Goal: Task Accomplishment & Management: Manage account settings

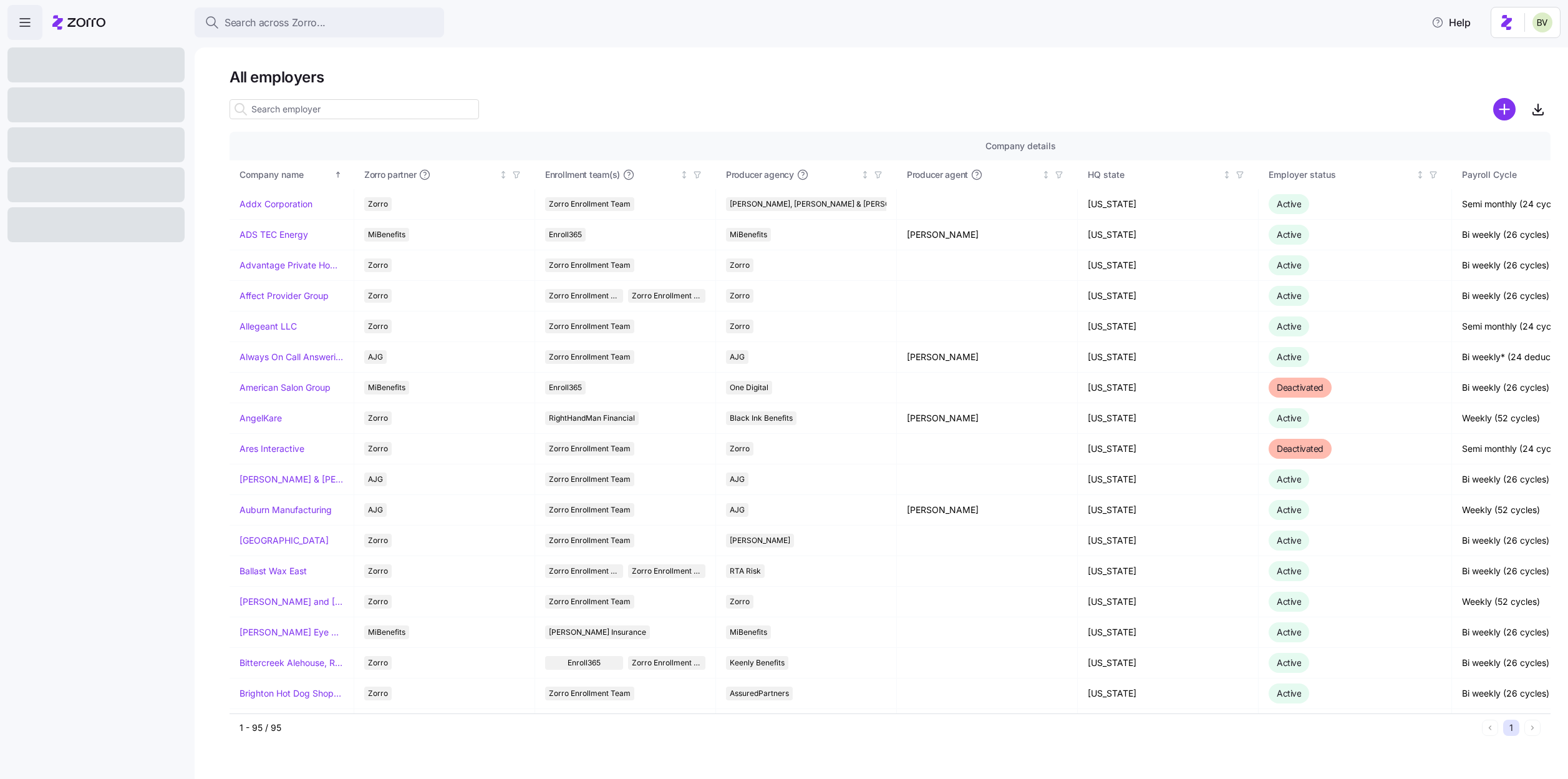
click at [309, 108] on input at bounding box center [355, 109] width 249 height 20
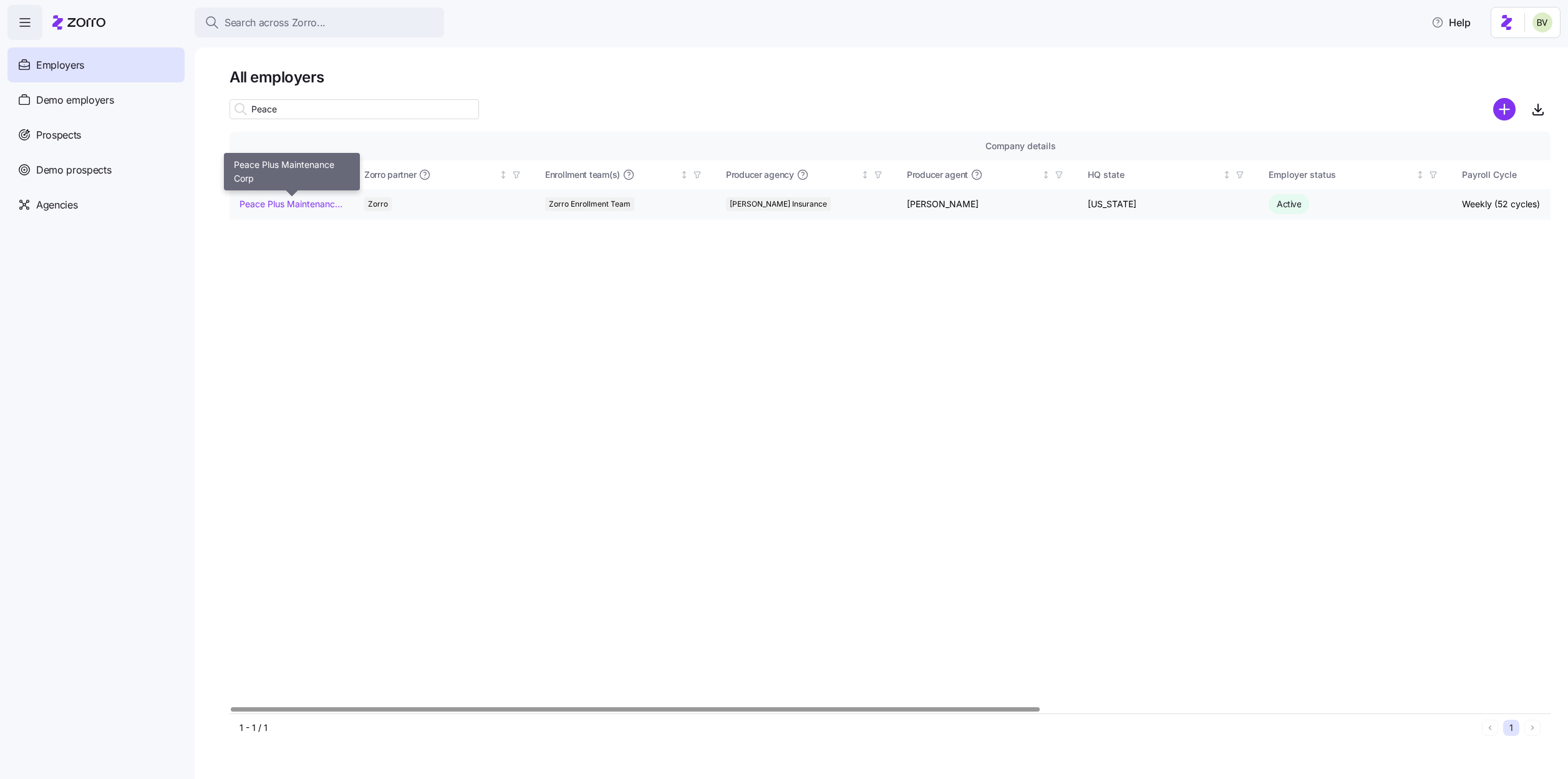
type input "Peace"
click at [293, 201] on link "Peace Plus Maintenance Corp" at bounding box center [291, 204] width 104 height 12
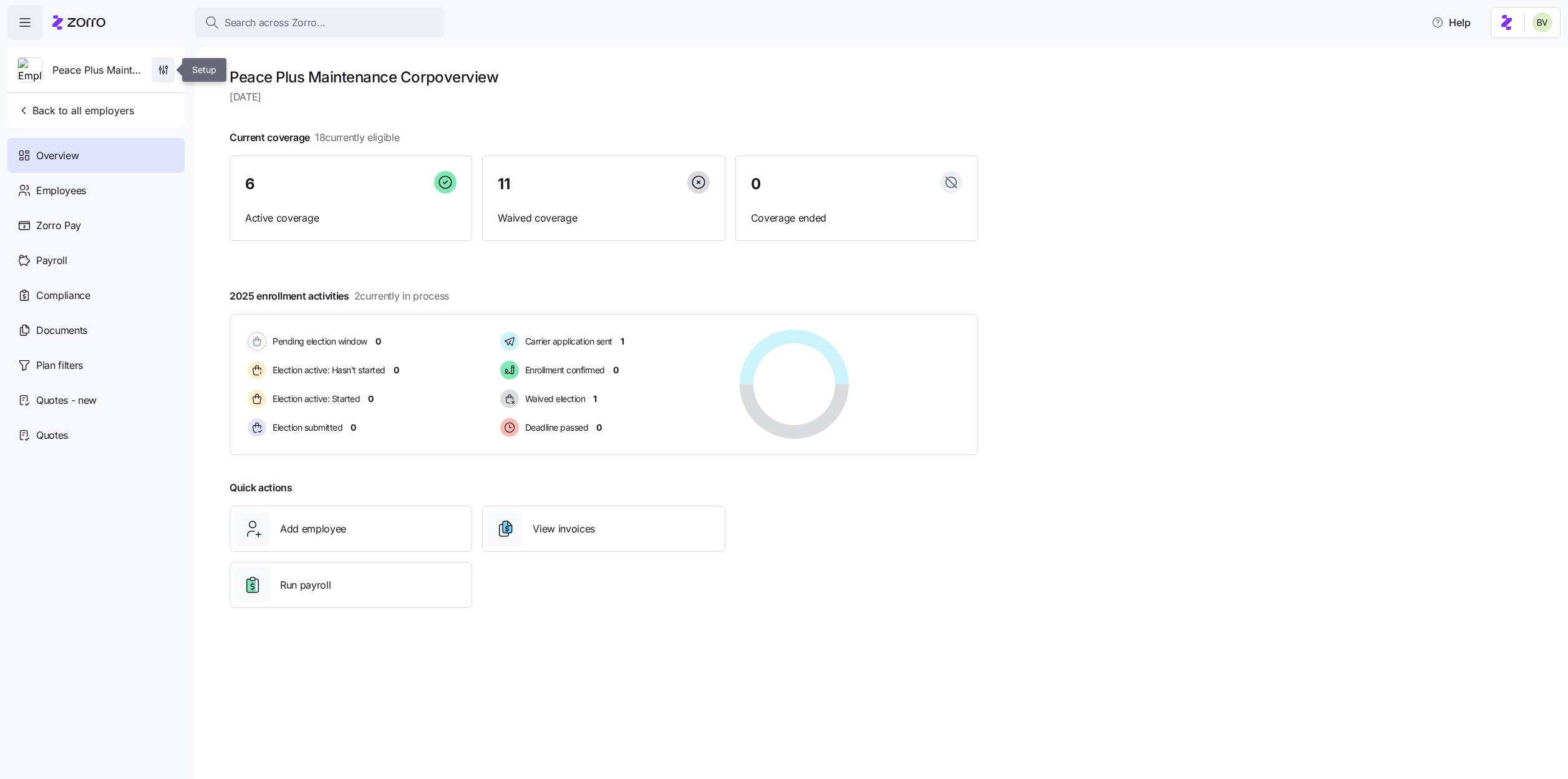
click at [167, 66] on icon "button" at bounding box center [167, 66] width 0 height 1
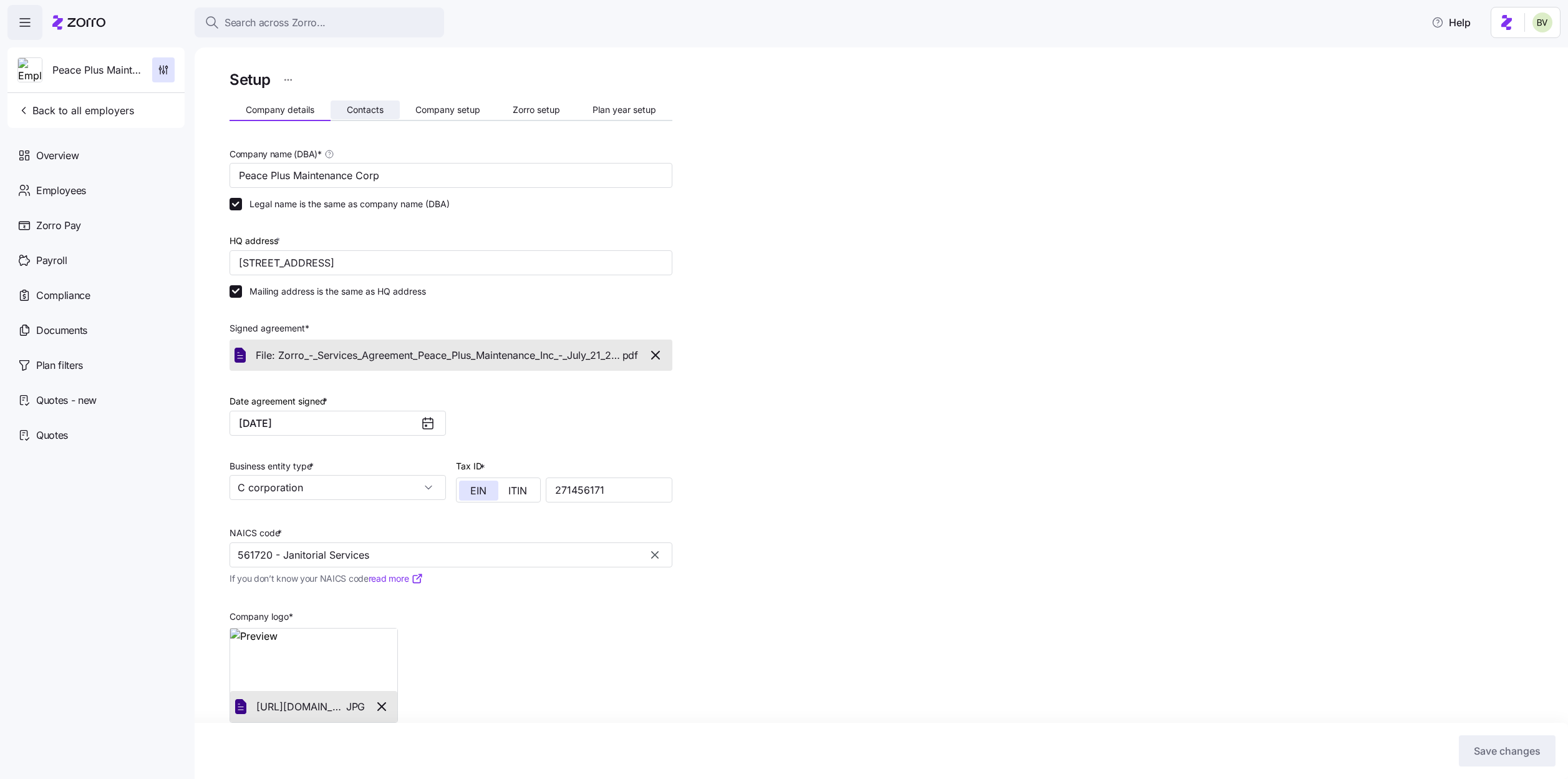
click at [359, 105] on span "Contacts" at bounding box center [365, 109] width 37 height 9
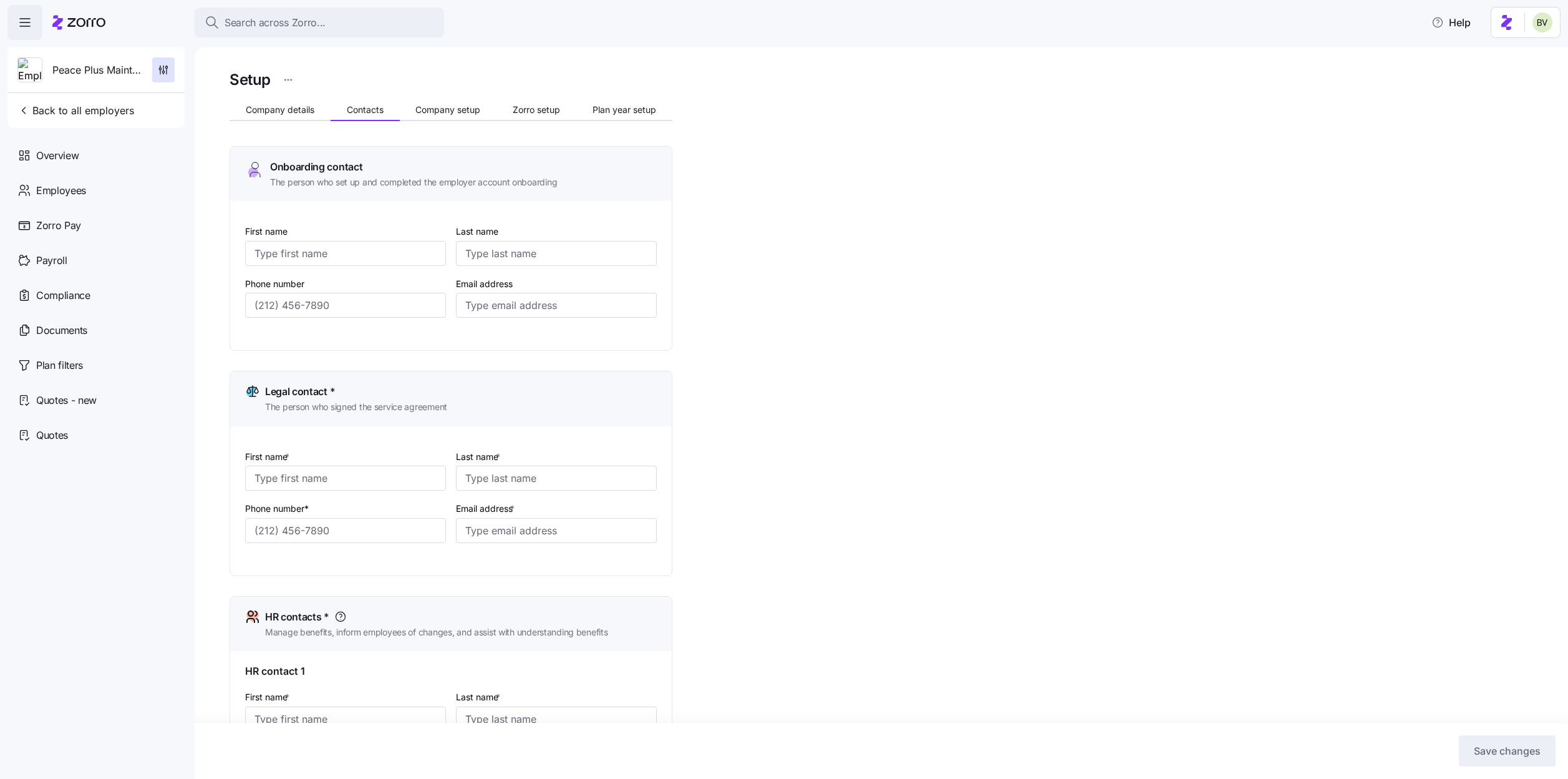
type input "Julie"
type input "Langlois"
type input "jlanglois@peace-plus.com"
type input "Julie"
type input "Langlois"
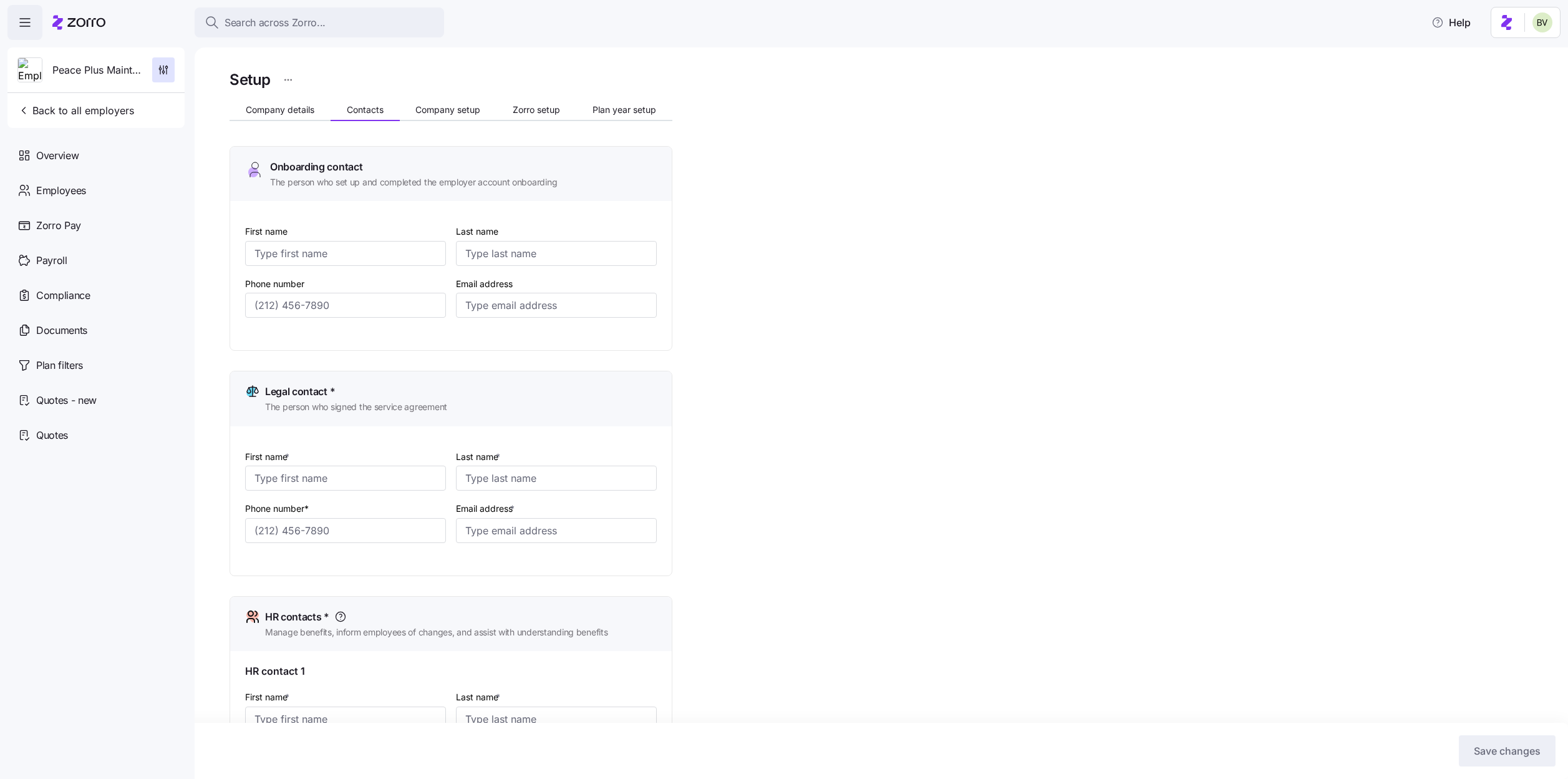
type input "jlanglois@peace-plus.com"
type input "Melly"
type input "Morales Maldonado"
type input "melly@peace-plus.com"
type input "Andrew"
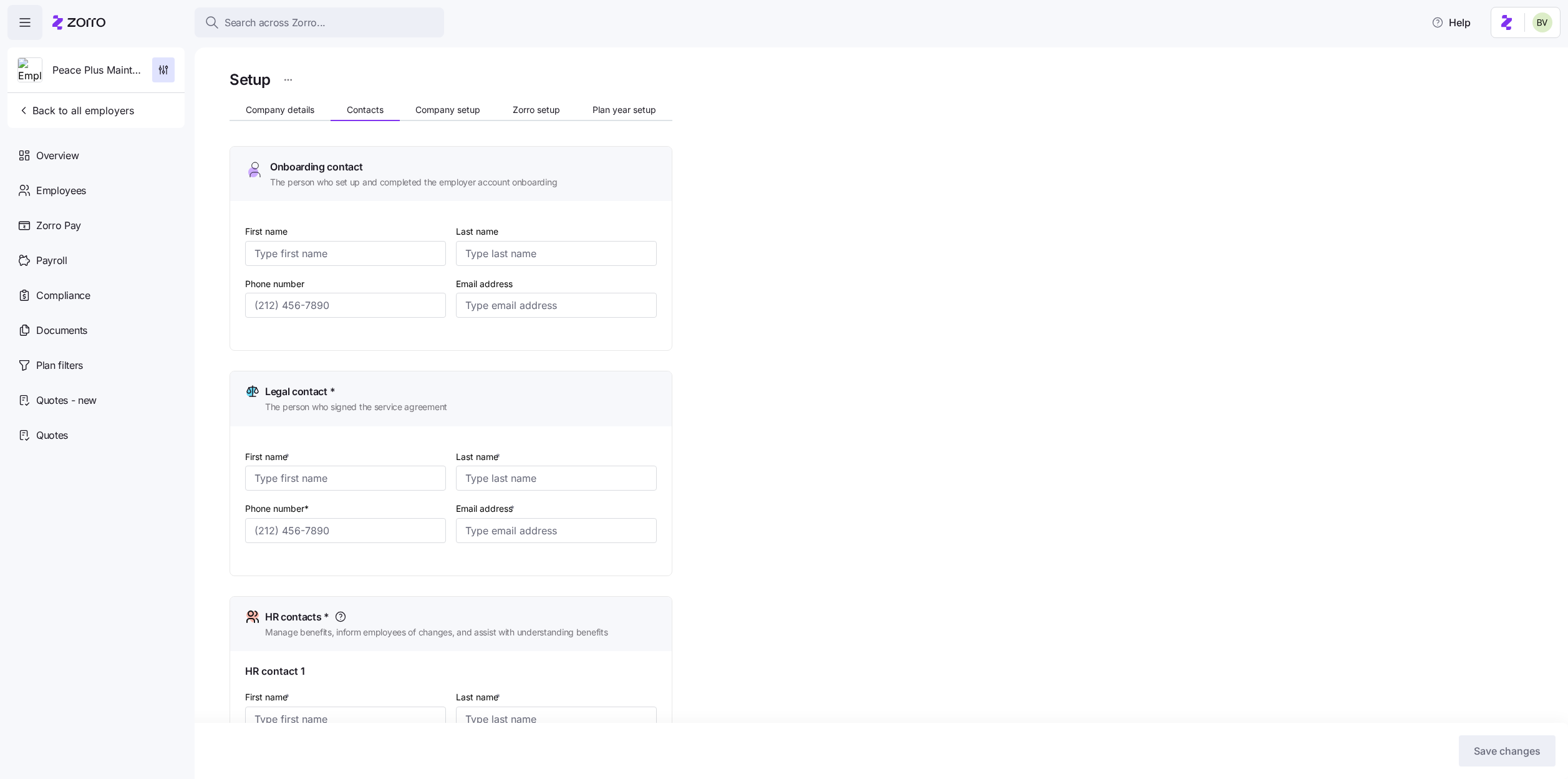
type input "Mackay"
type input "amackay@peace-plus.com"
type input "(514) 239-6606"
type input "(781) 460-0229"
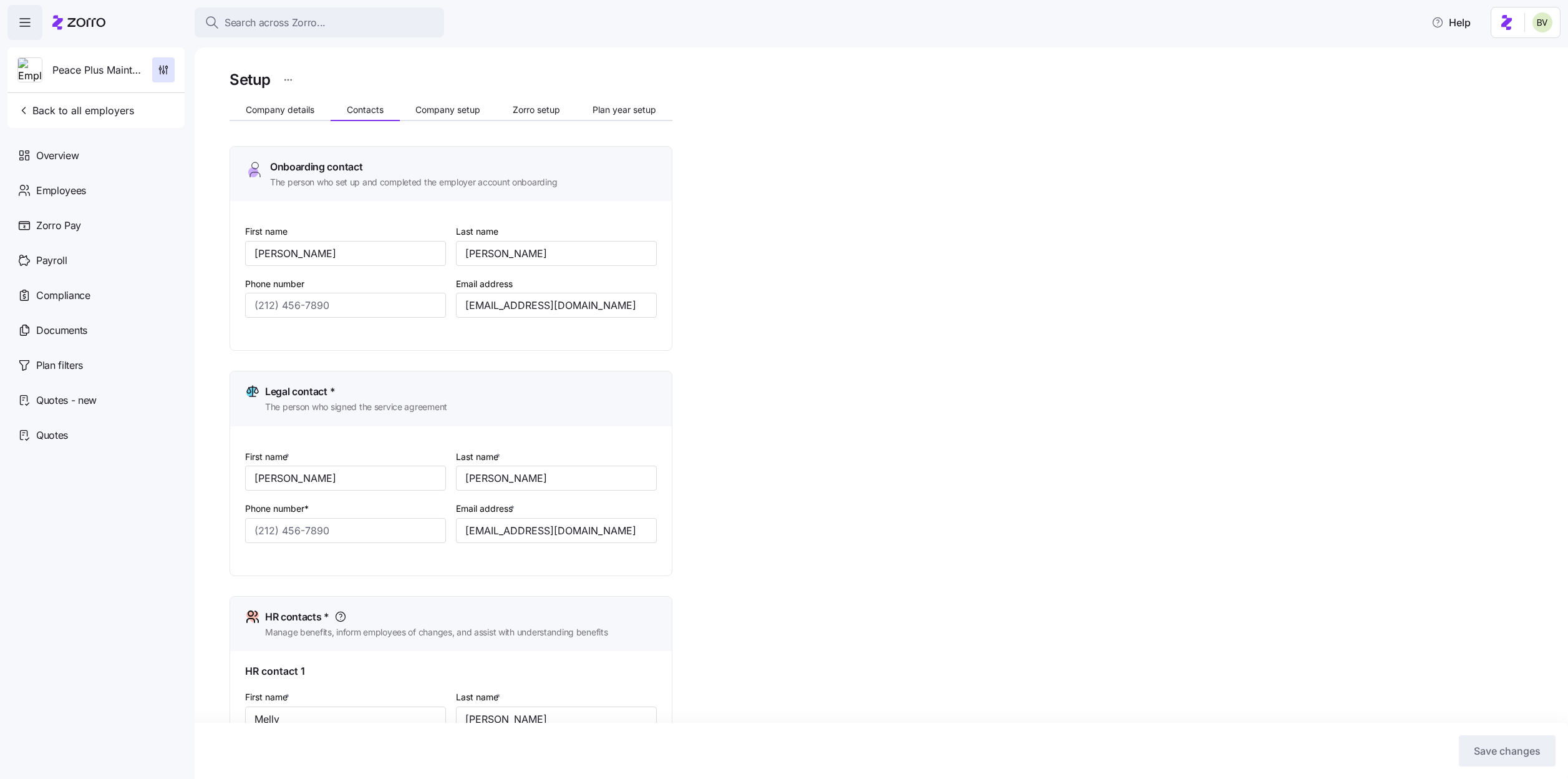
type input "(514) 715-0677"
click at [100, 160] on div "Overview" at bounding box center [96, 155] width 177 height 35
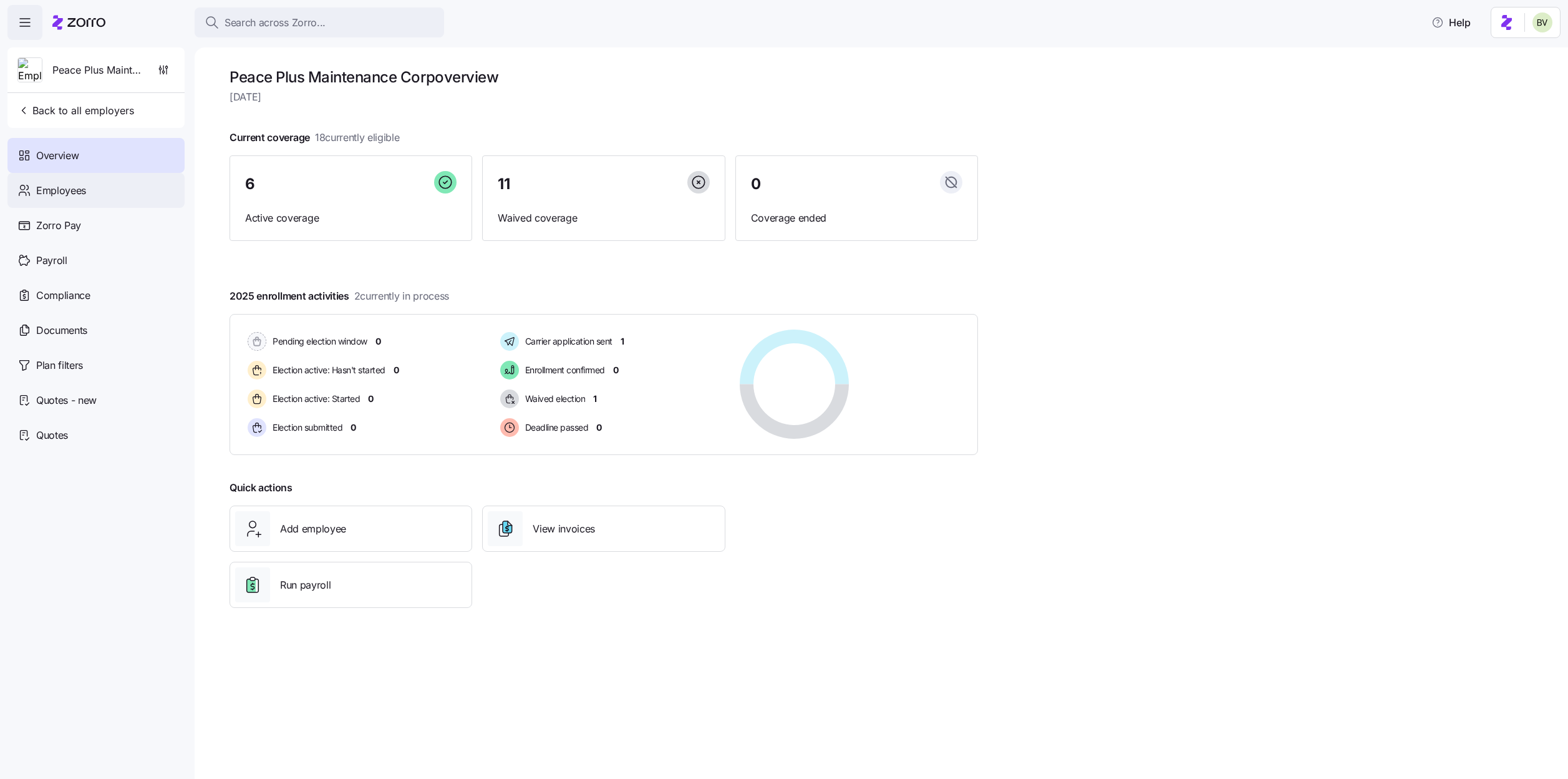
click at [114, 183] on div "Employees" at bounding box center [96, 190] width 177 height 35
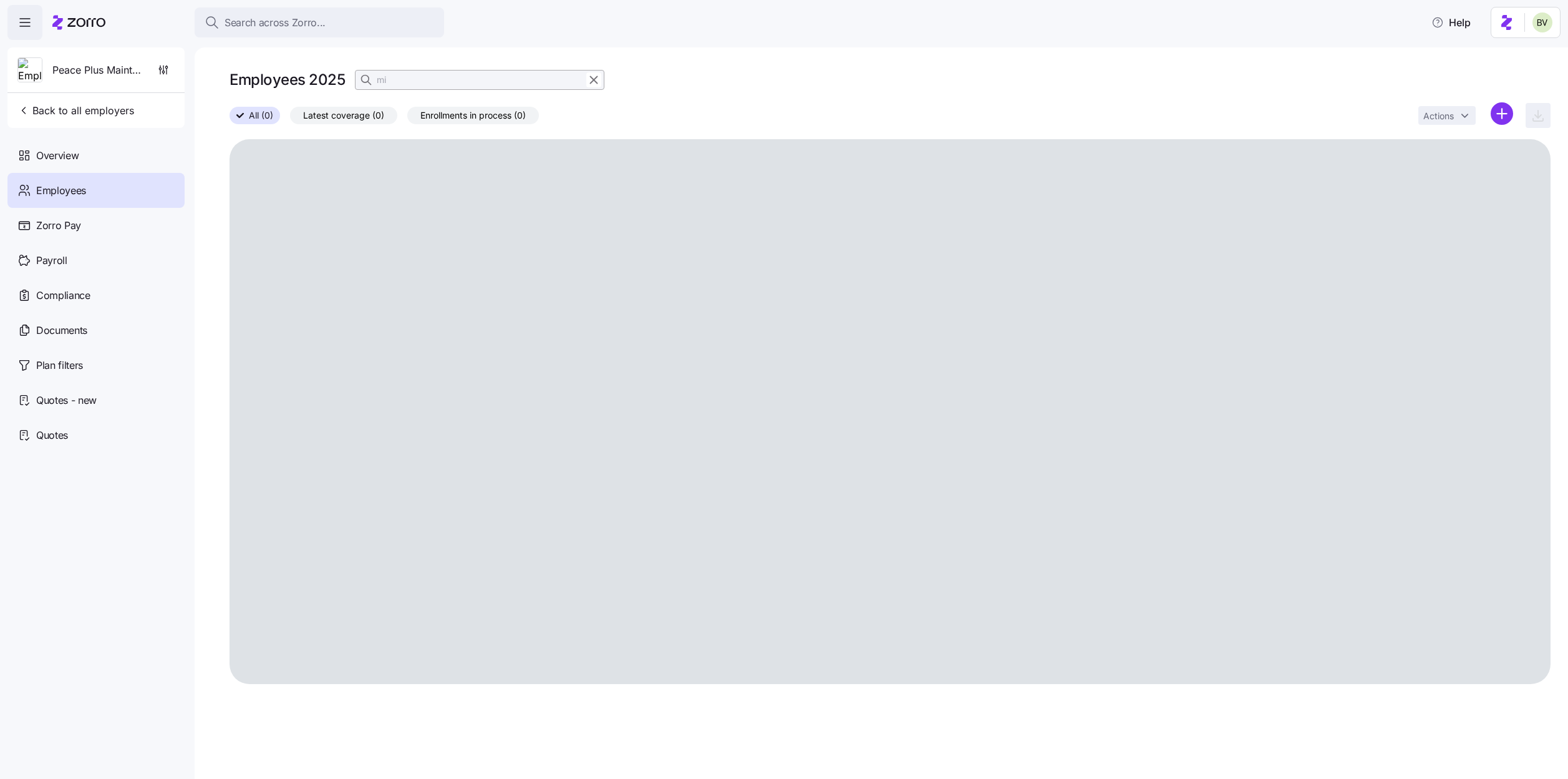
click at [88, 265] on div "Payroll" at bounding box center [96, 260] width 177 height 35
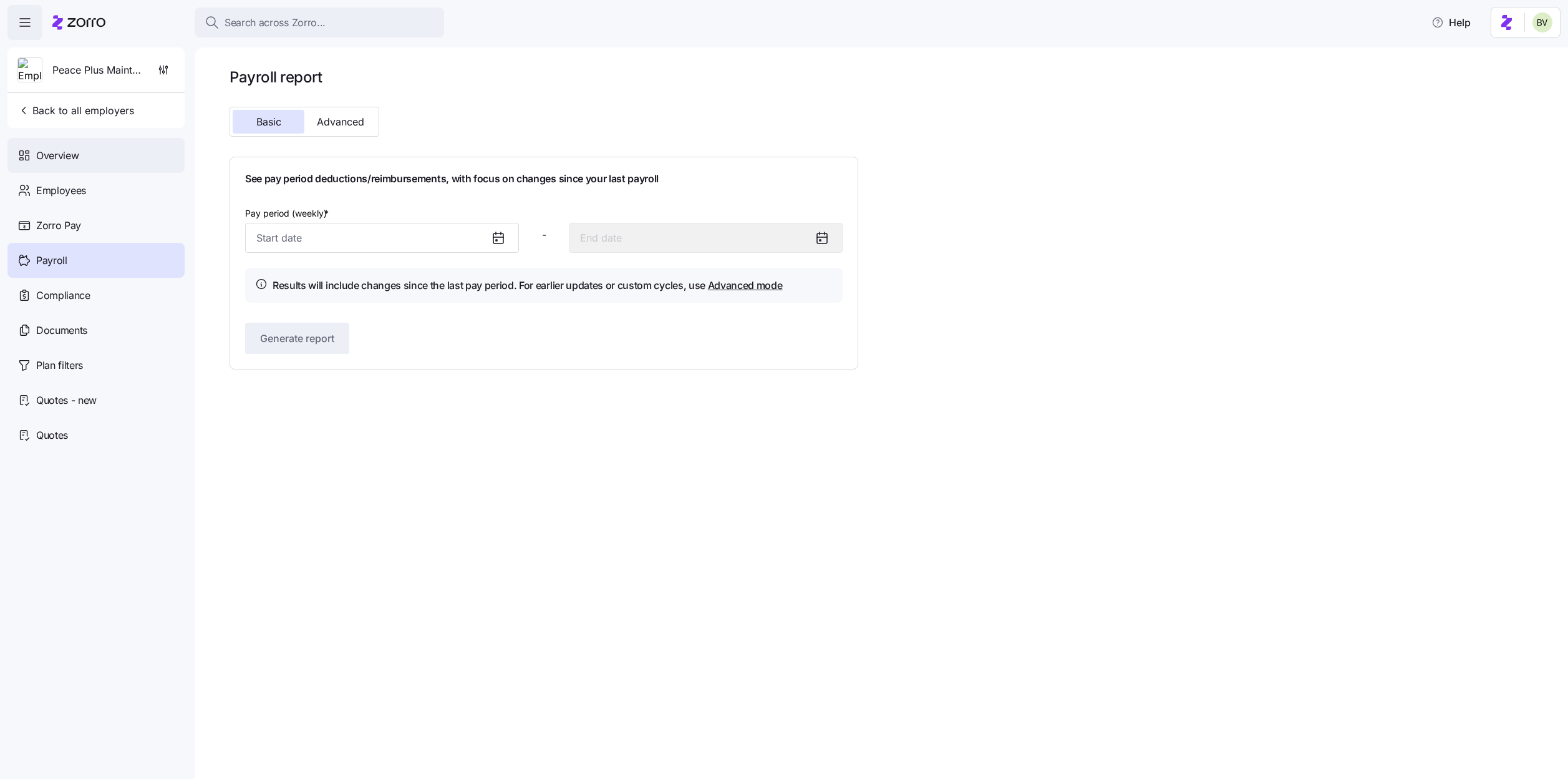
click at [87, 156] on div "Overview" at bounding box center [96, 155] width 177 height 35
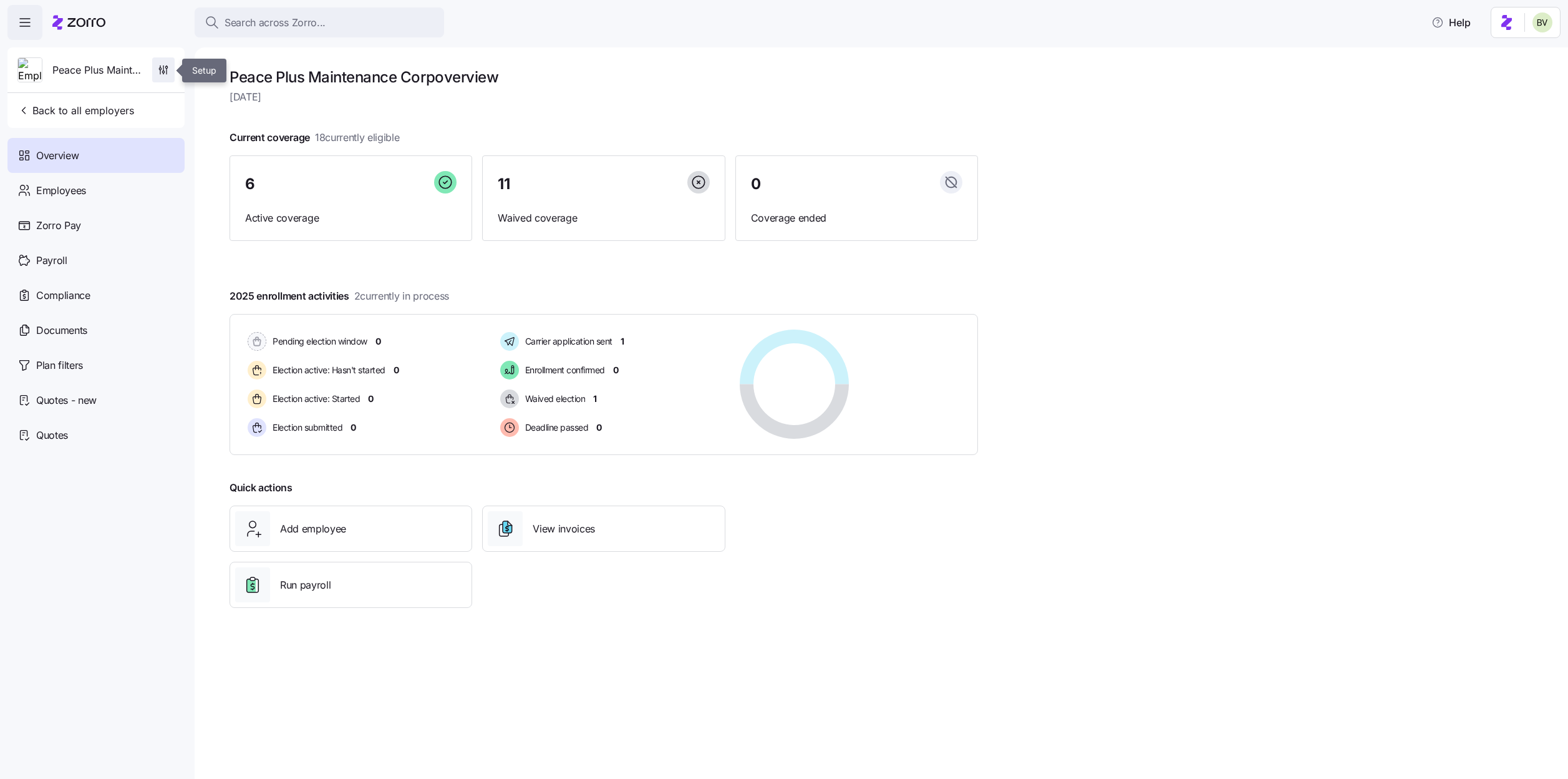
click at [163, 75] on icon "button" at bounding box center [164, 70] width 12 height 12
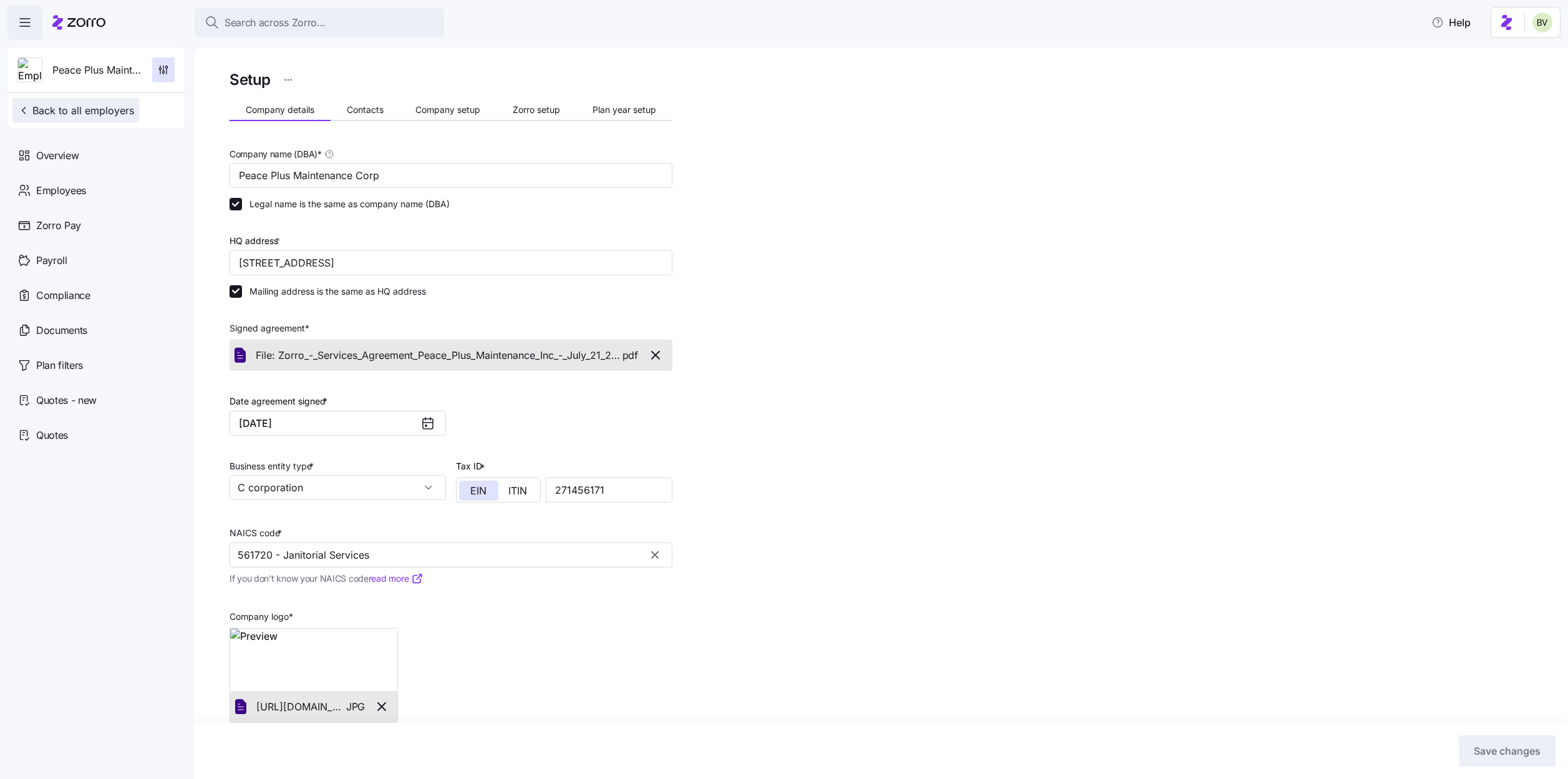
click at [68, 116] on span "Back to all employers" at bounding box center [76, 110] width 117 height 15
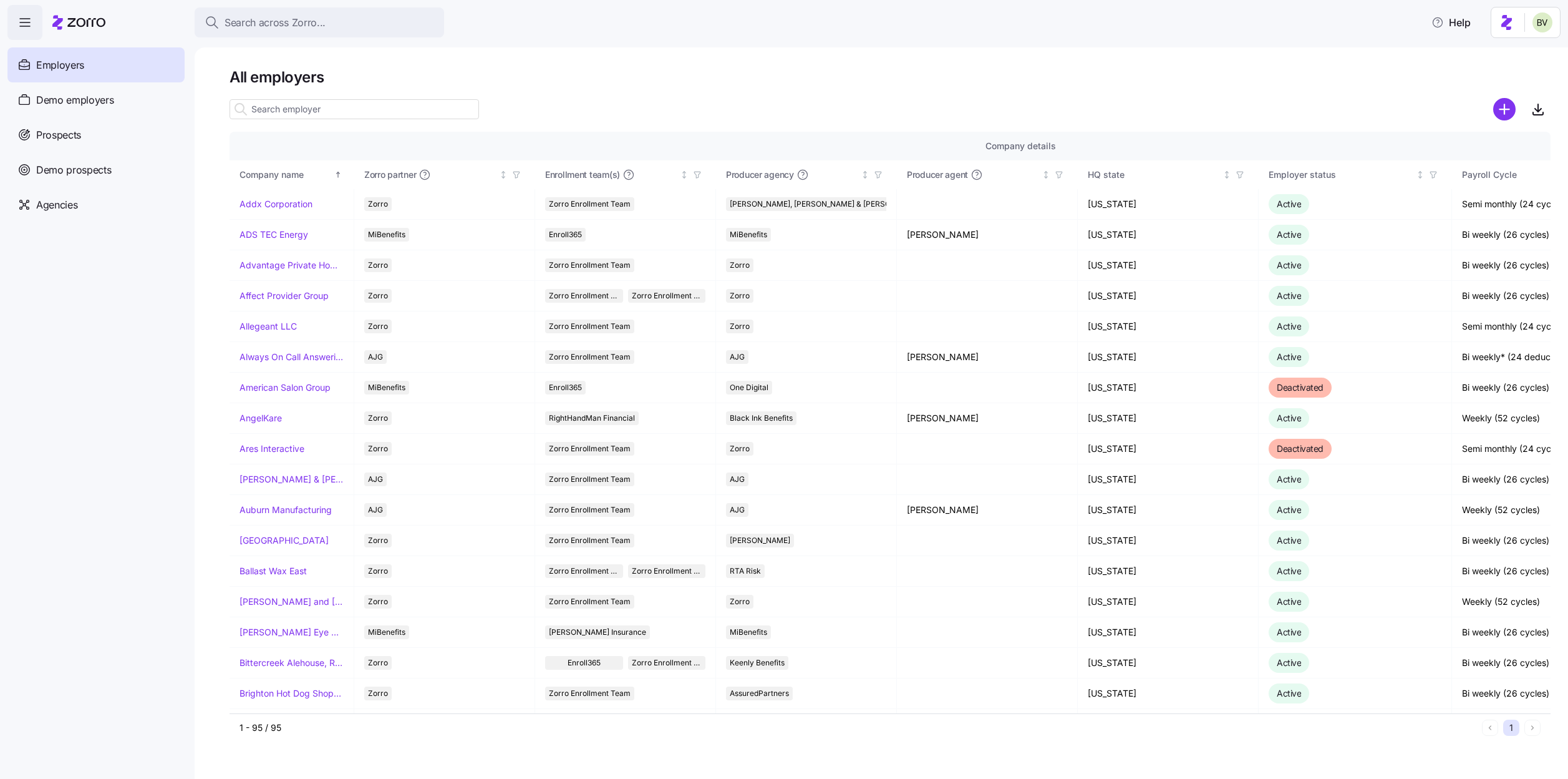
click at [270, 107] on input at bounding box center [355, 109] width 249 height 20
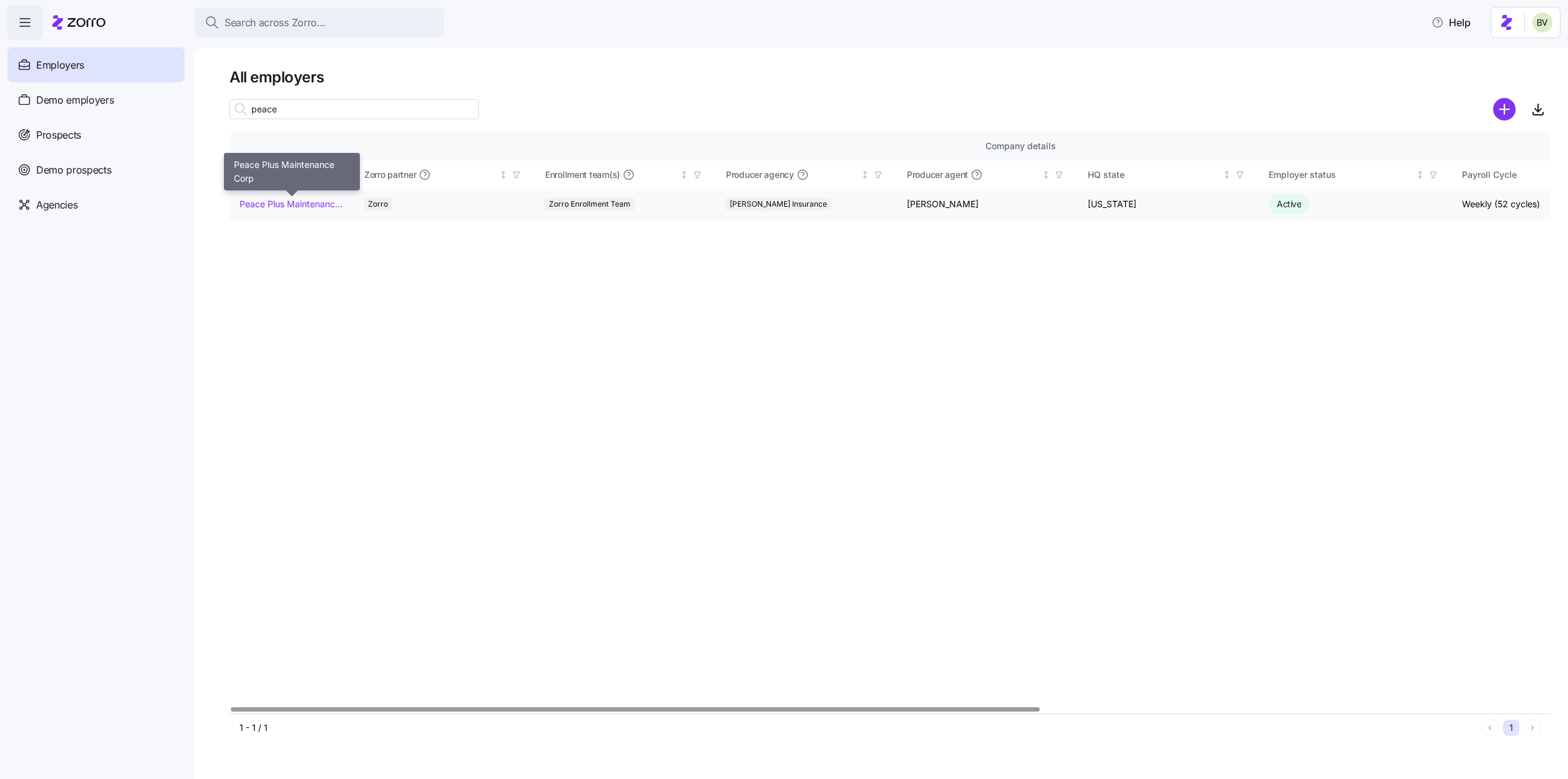
type input "peace"
click at [261, 202] on link "Peace Plus Maintenance Corp" at bounding box center [291, 204] width 104 height 12
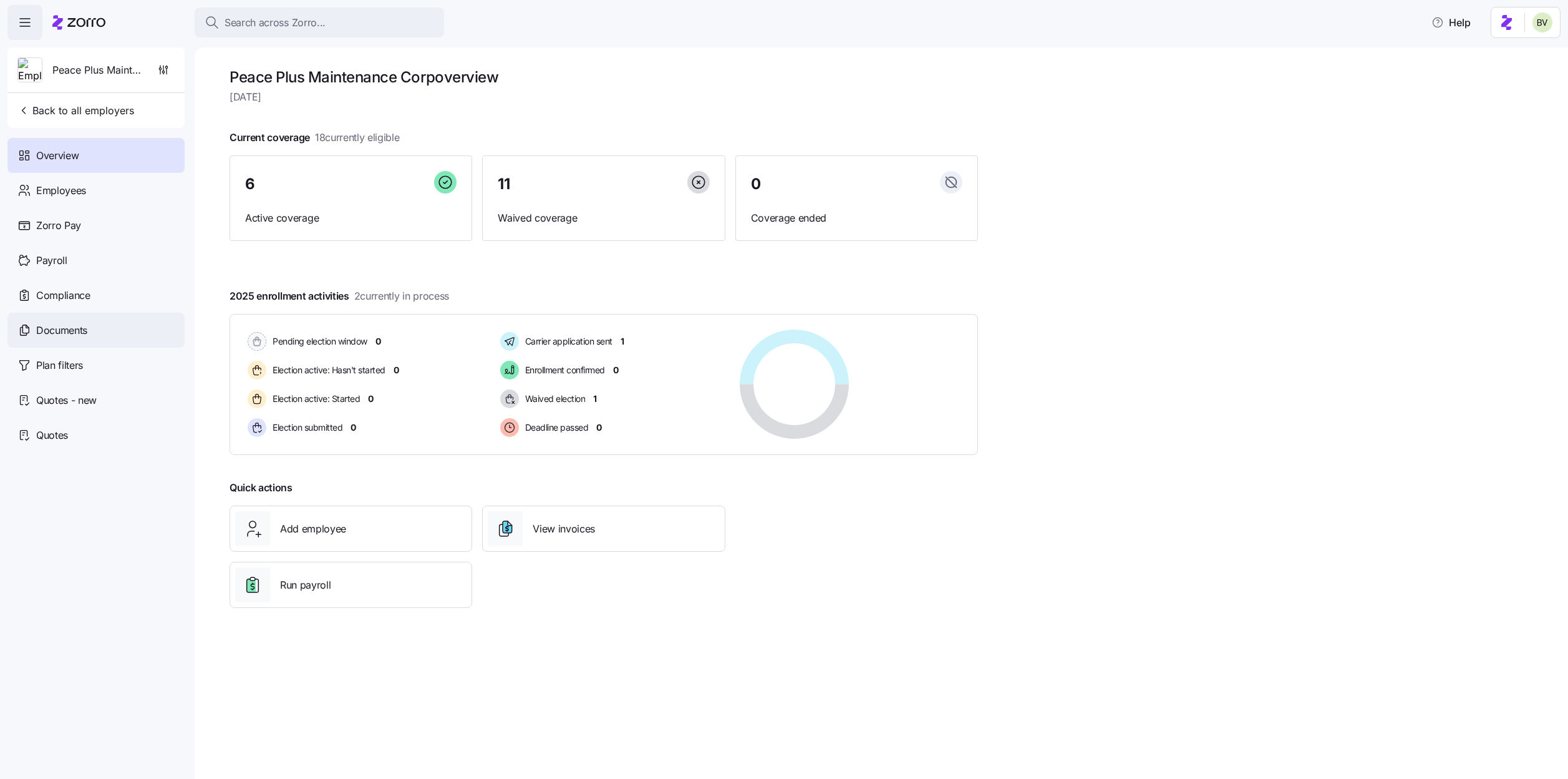
click at [90, 339] on div "Documents" at bounding box center [96, 330] width 177 height 35
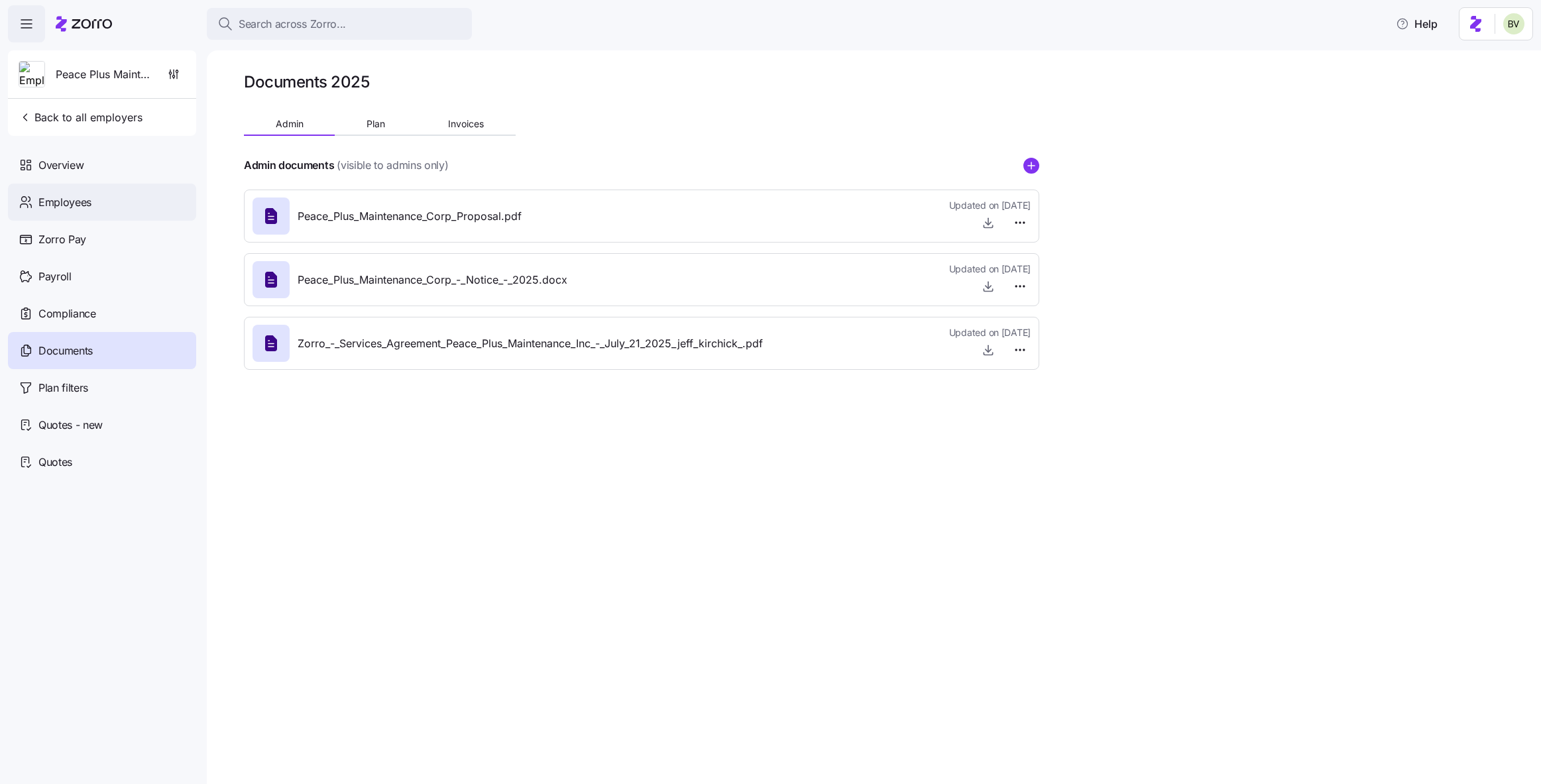
click at [142, 189] on div "Employees" at bounding box center [102, 202] width 188 height 37
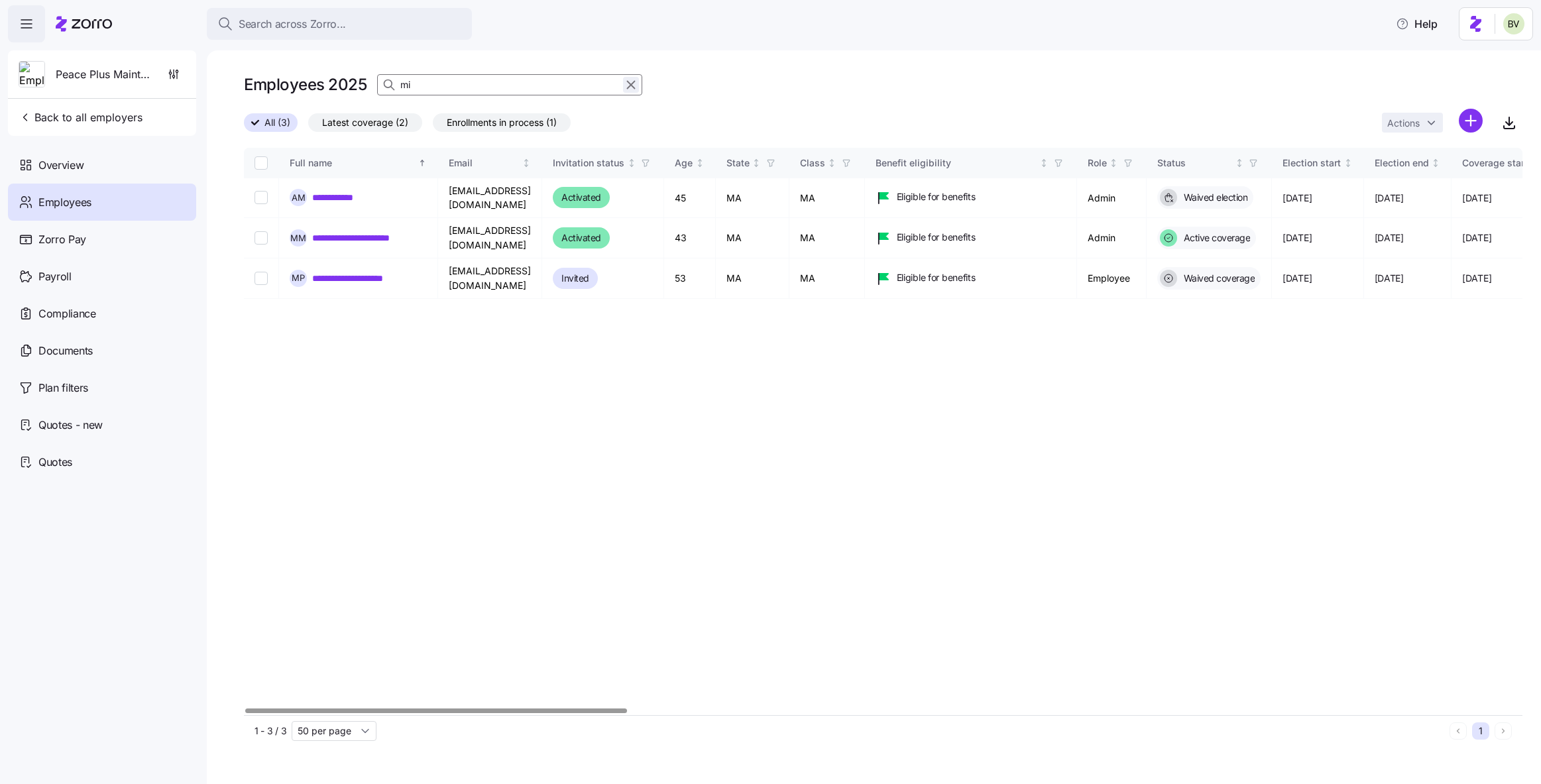
click at [628, 80] on icon "button" at bounding box center [631, 84] width 15 height 16
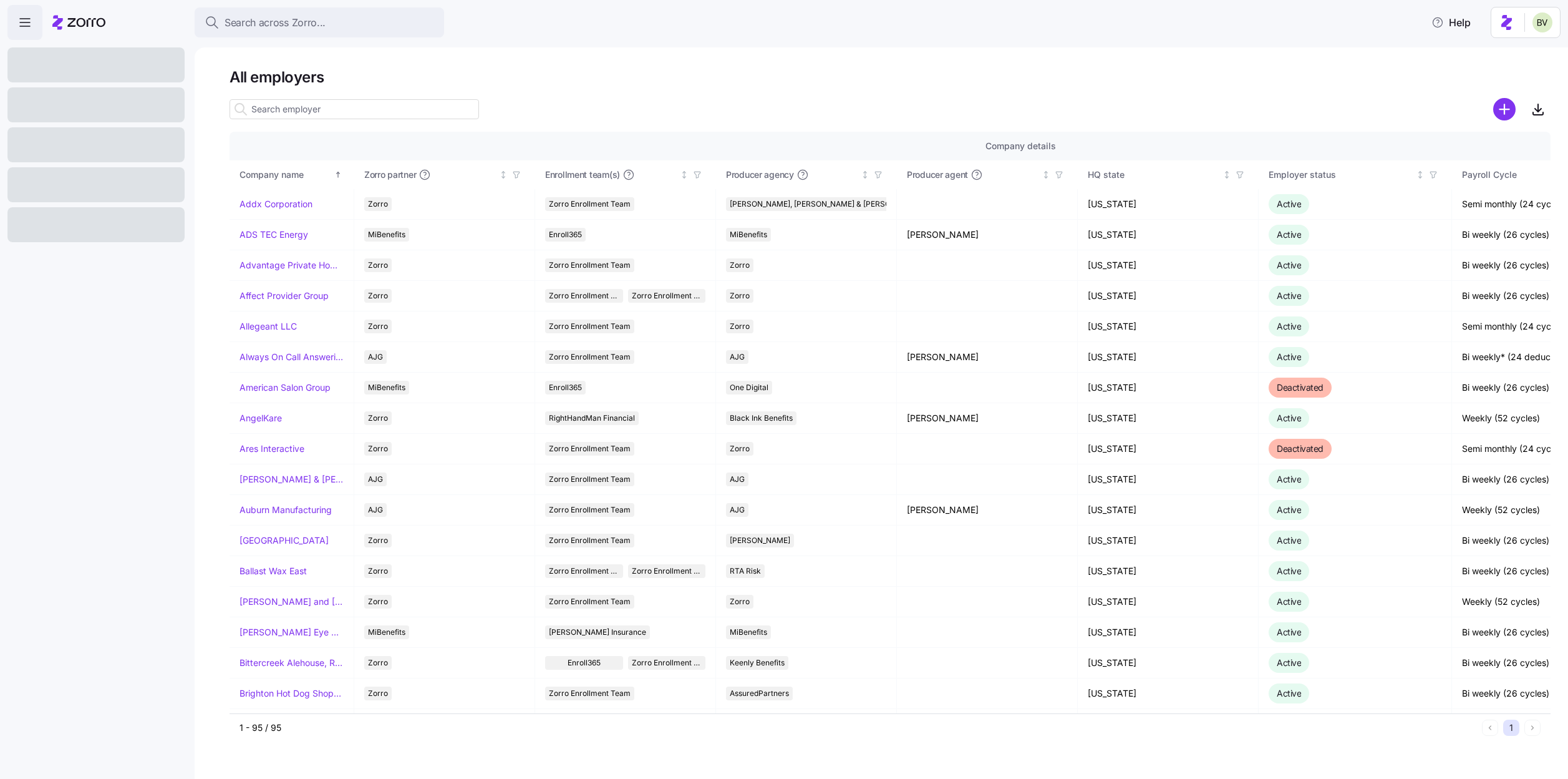
click at [335, 111] on input at bounding box center [355, 109] width 249 height 20
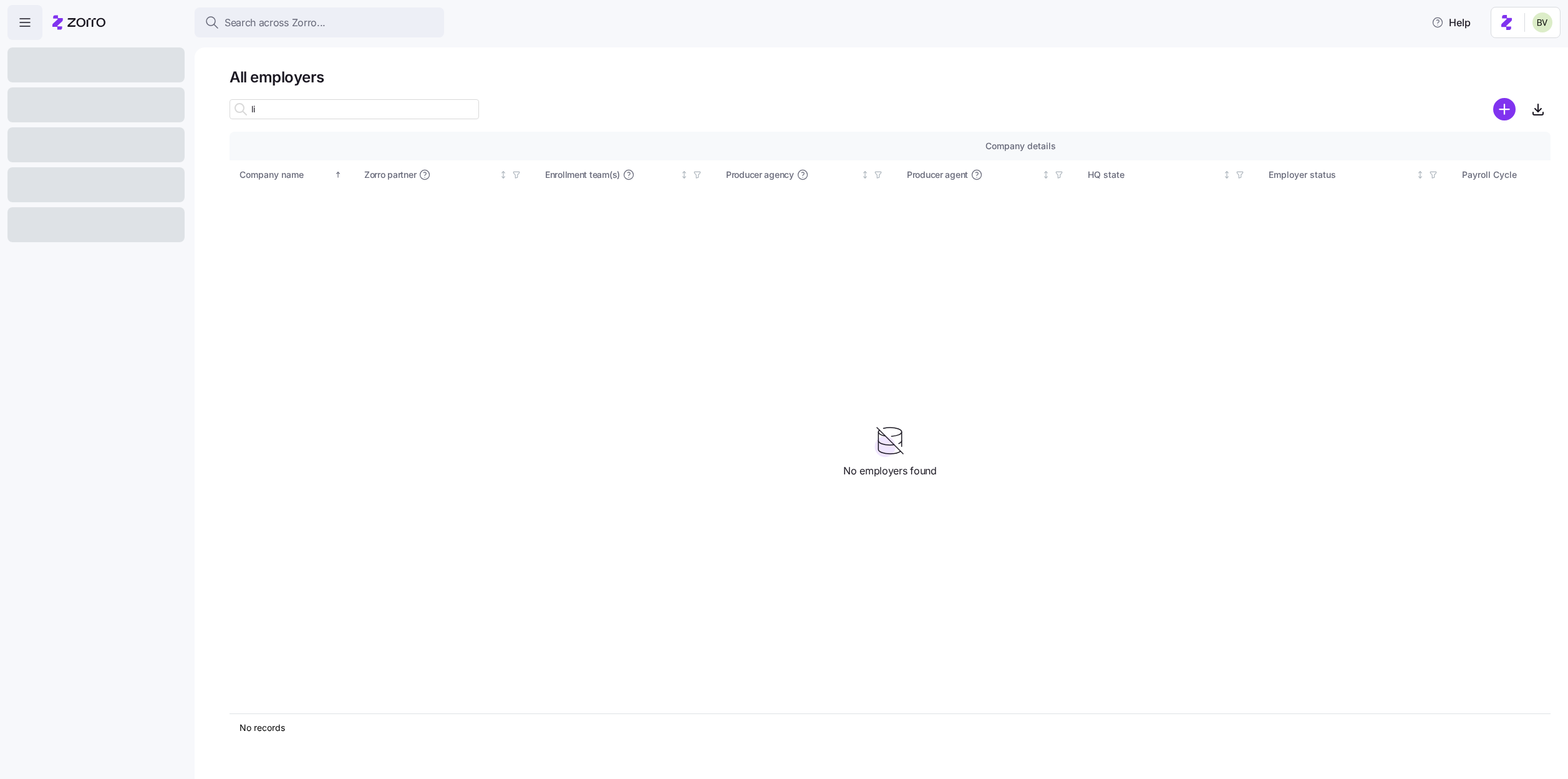
type input "l"
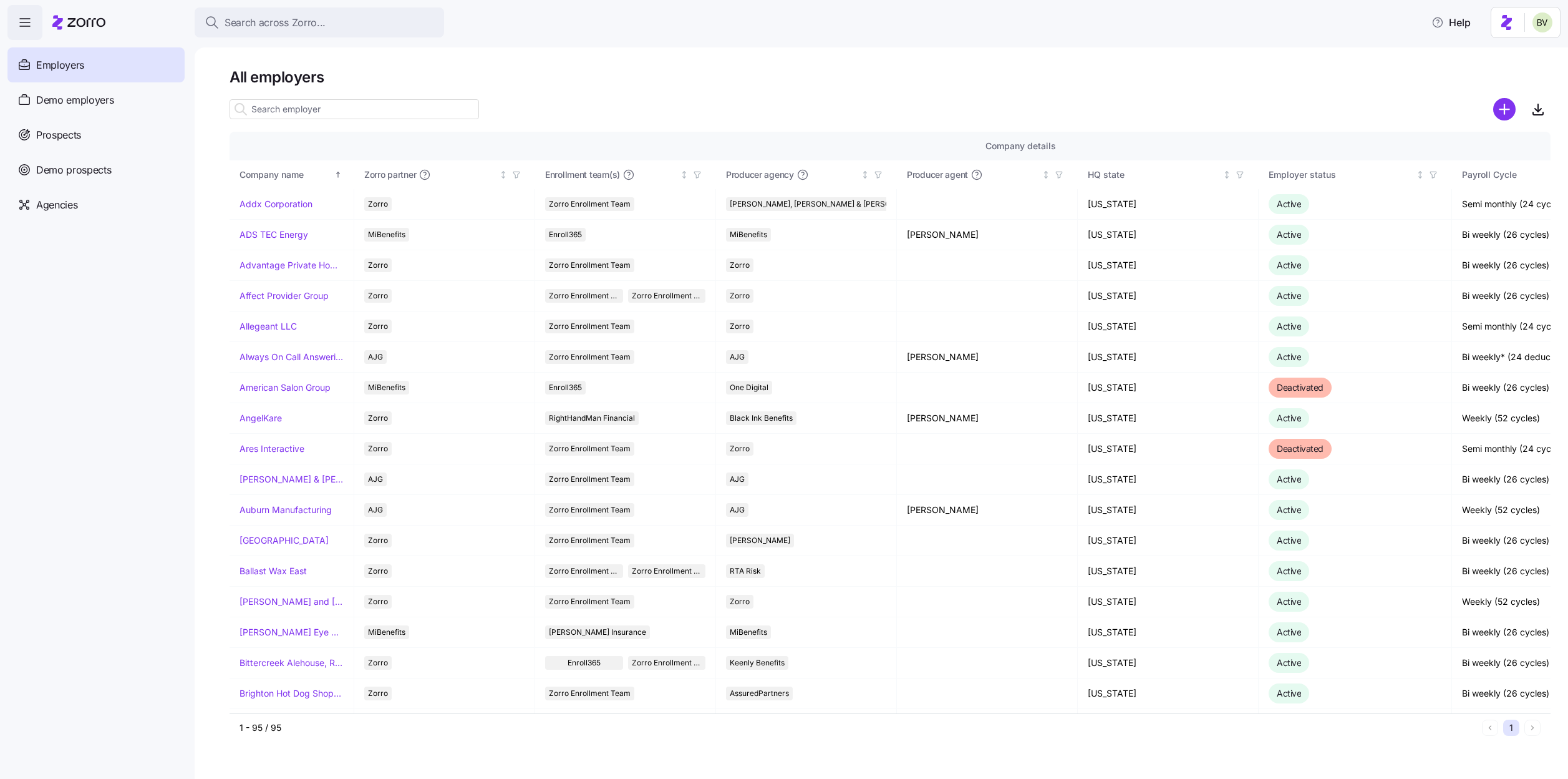
click at [309, 37] on div "Search across Zorro... Help" at bounding box center [784, 22] width 1553 height 35
click at [303, 17] on span "Search across Zorro..." at bounding box center [275, 23] width 101 height 16
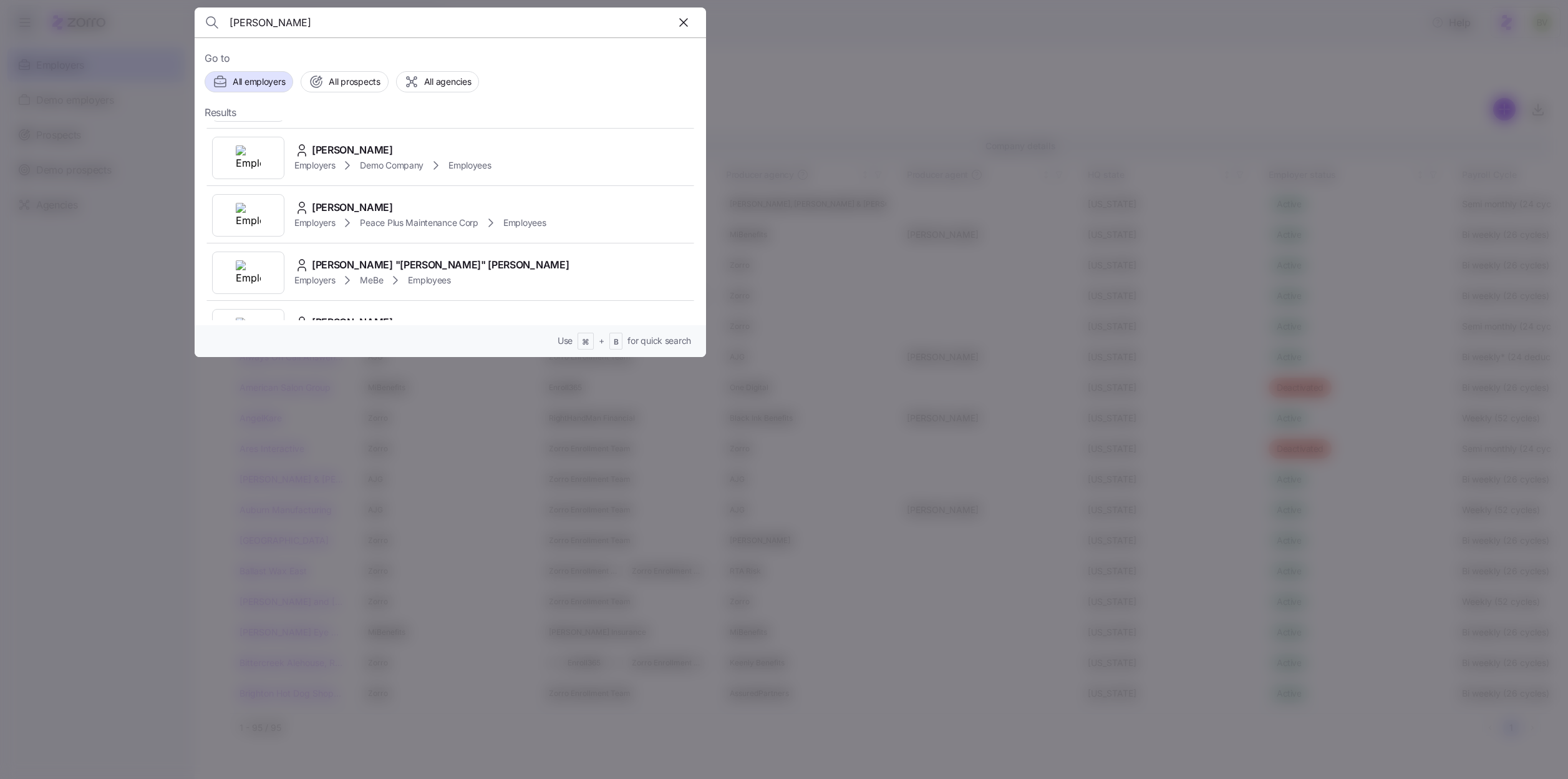
scroll to position [349, 0]
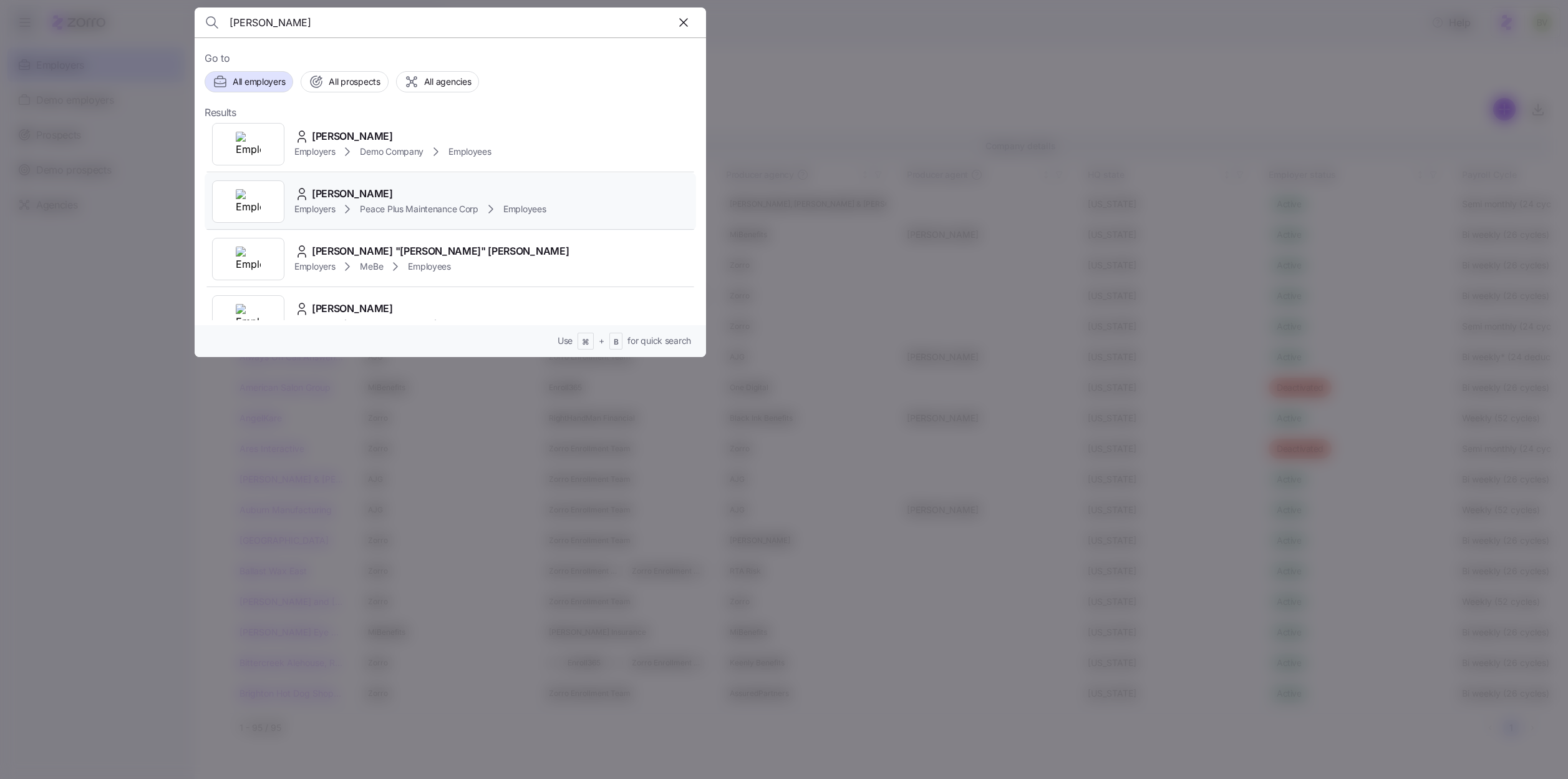
type input "lucas"
click at [260, 196] on img at bounding box center [249, 202] width 25 height 25
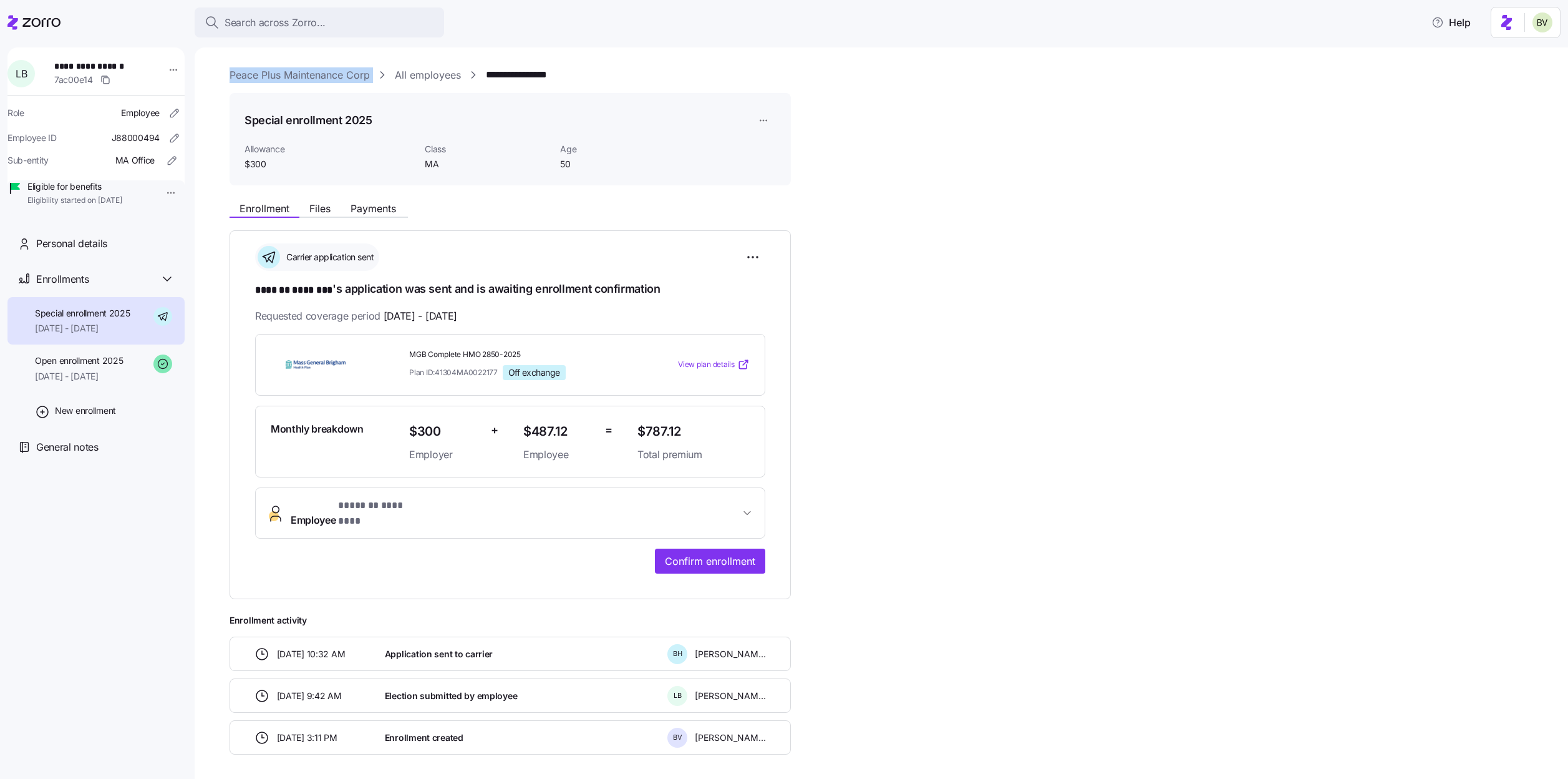
drag, startPoint x: 380, startPoint y: 74, endPoint x: 229, endPoint y: 72, distance: 151.0
click at [230, 72] on div "**********" at bounding box center [890, 75] width 1321 height 16
copy div "Peace Plus Maintenance Corp"
click at [367, 23] on div "Search across Zorro..." at bounding box center [320, 23] width 230 height 16
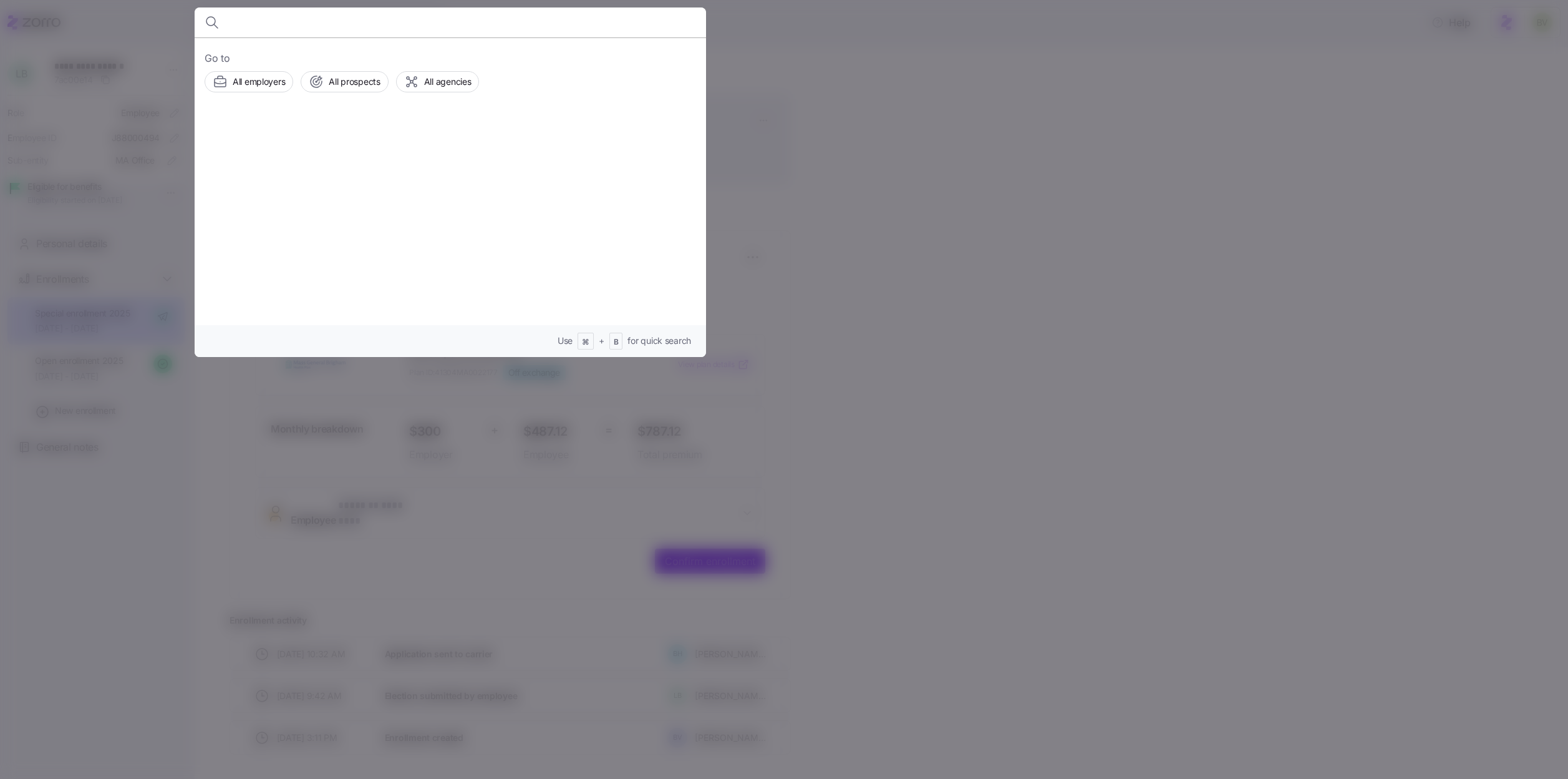
click at [973, 151] on div at bounding box center [784, 389] width 1568 height 779
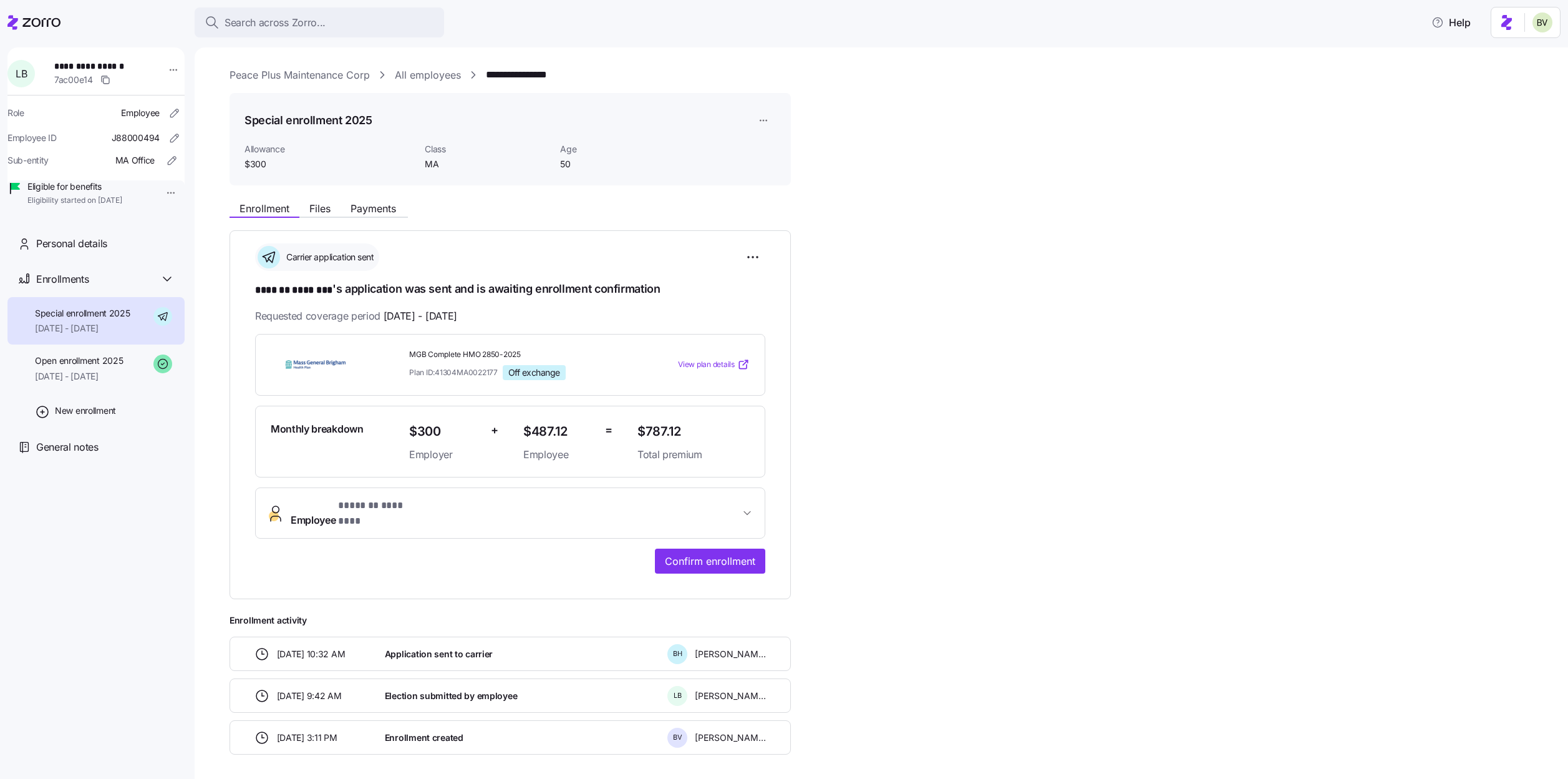
click at [426, 75] on link "All employees" at bounding box center [428, 75] width 66 height 16
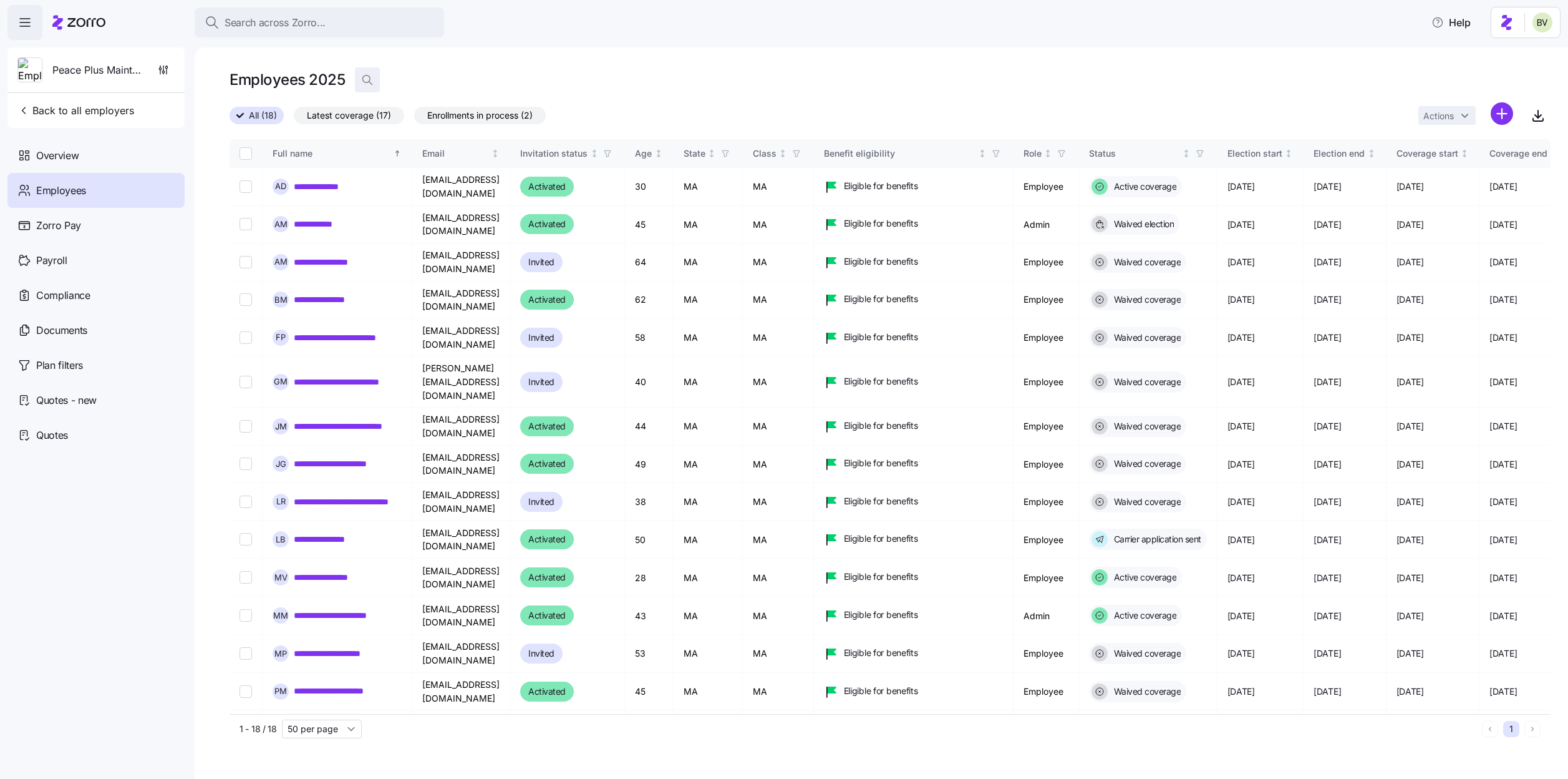
click at [366, 80] on icon "button" at bounding box center [367, 80] width 12 height 12
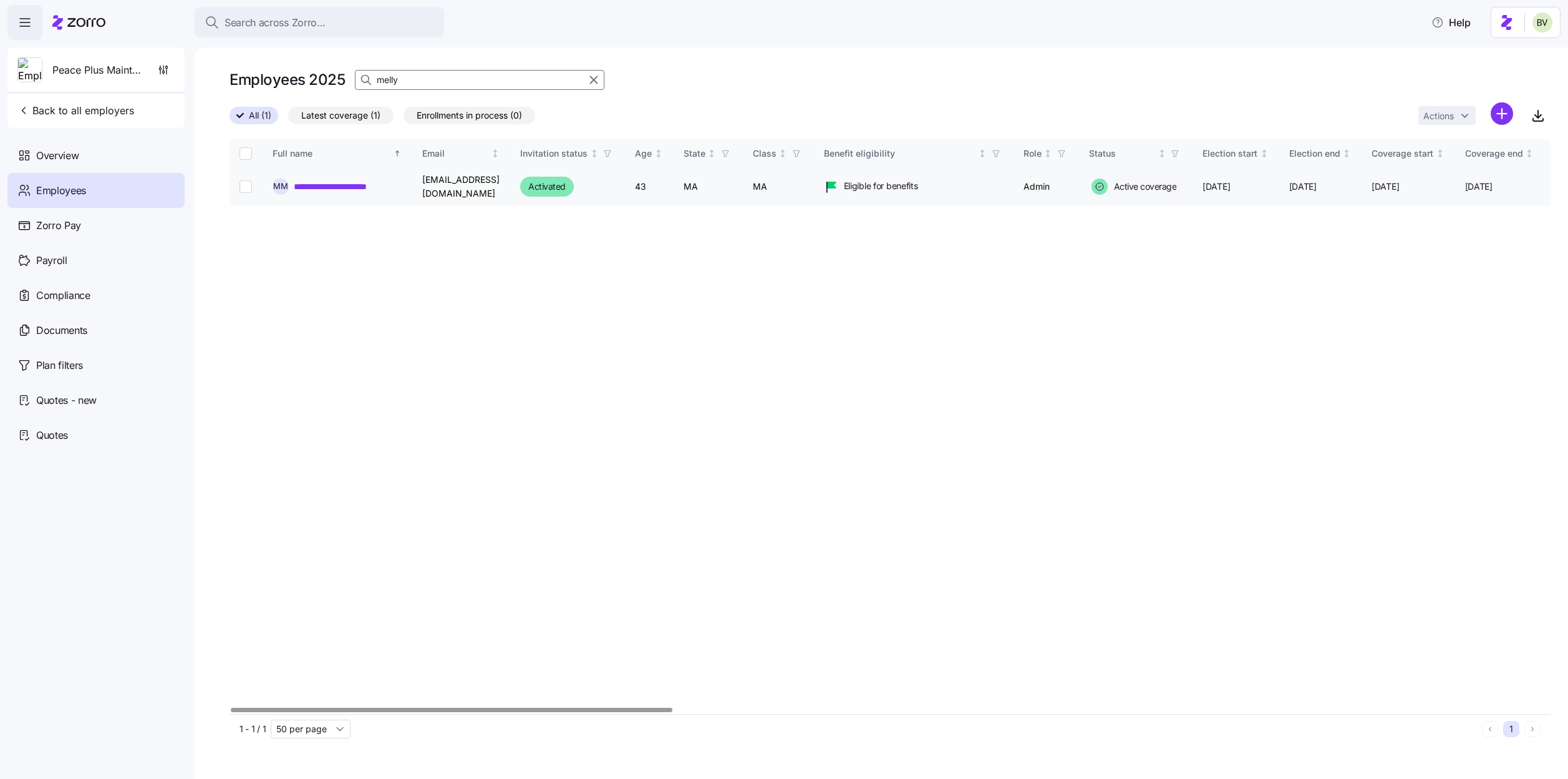
type input "melly"
click at [342, 183] on link "**********" at bounding box center [347, 186] width 106 height 12
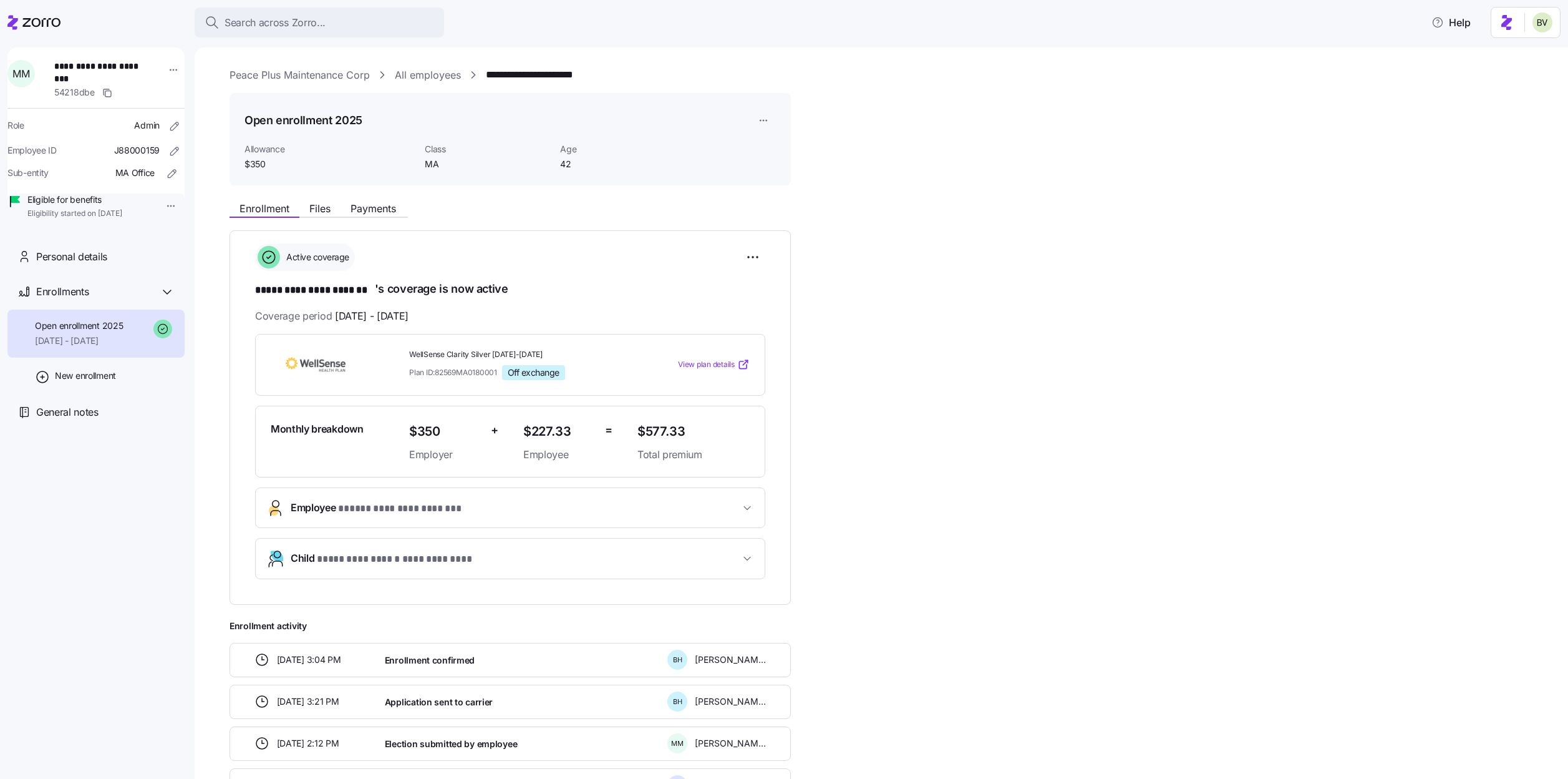
click at [726, 361] on span "View plan details" at bounding box center [706, 364] width 57 height 12
click at [339, 73] on link "Peace Plus Maintenance Corp" at bounding box center [300, 75] width 140 height 16
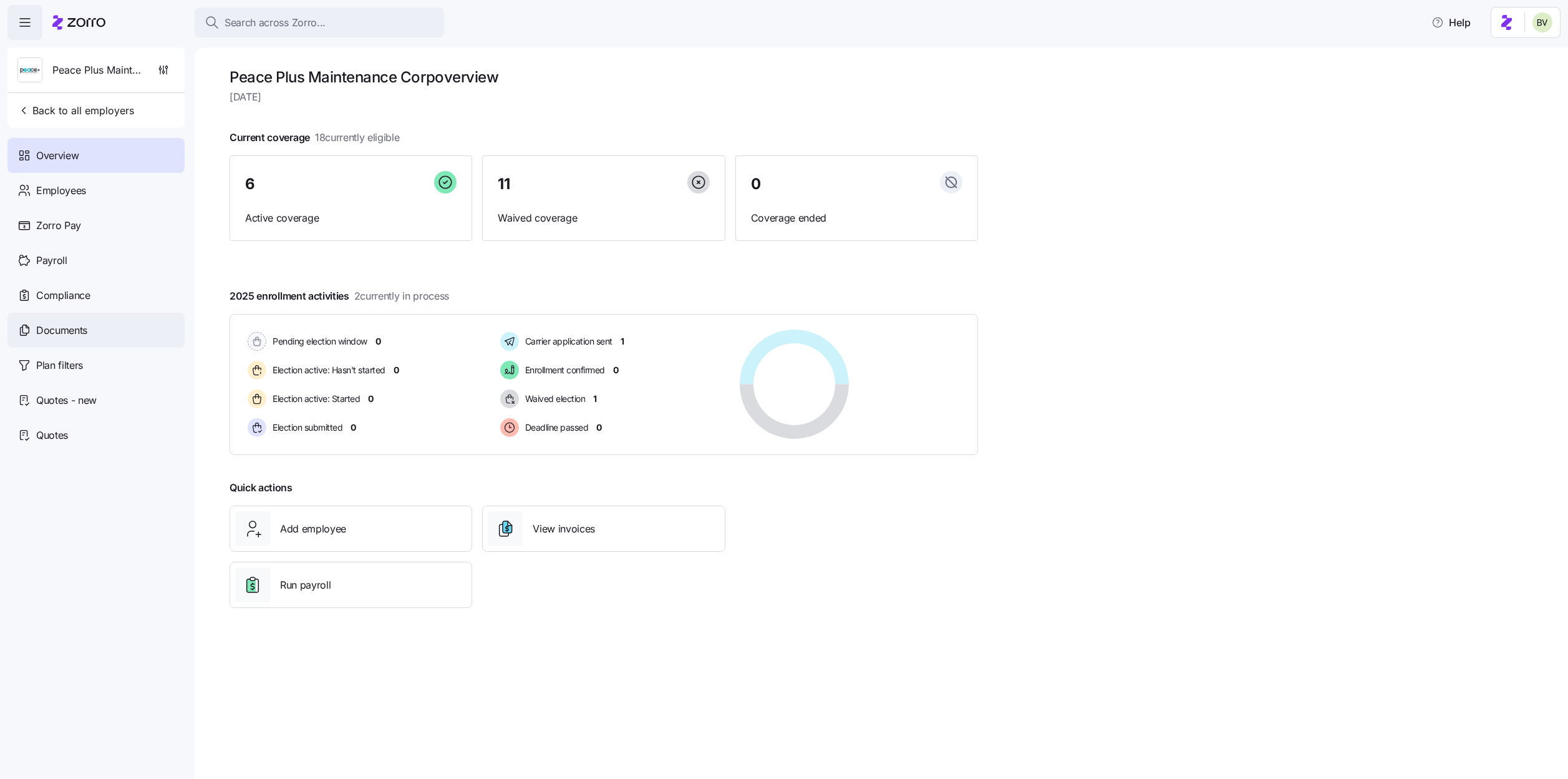
click at [61, 335] on span "Documents" at bounding box center [62, 331] width 51 height 16
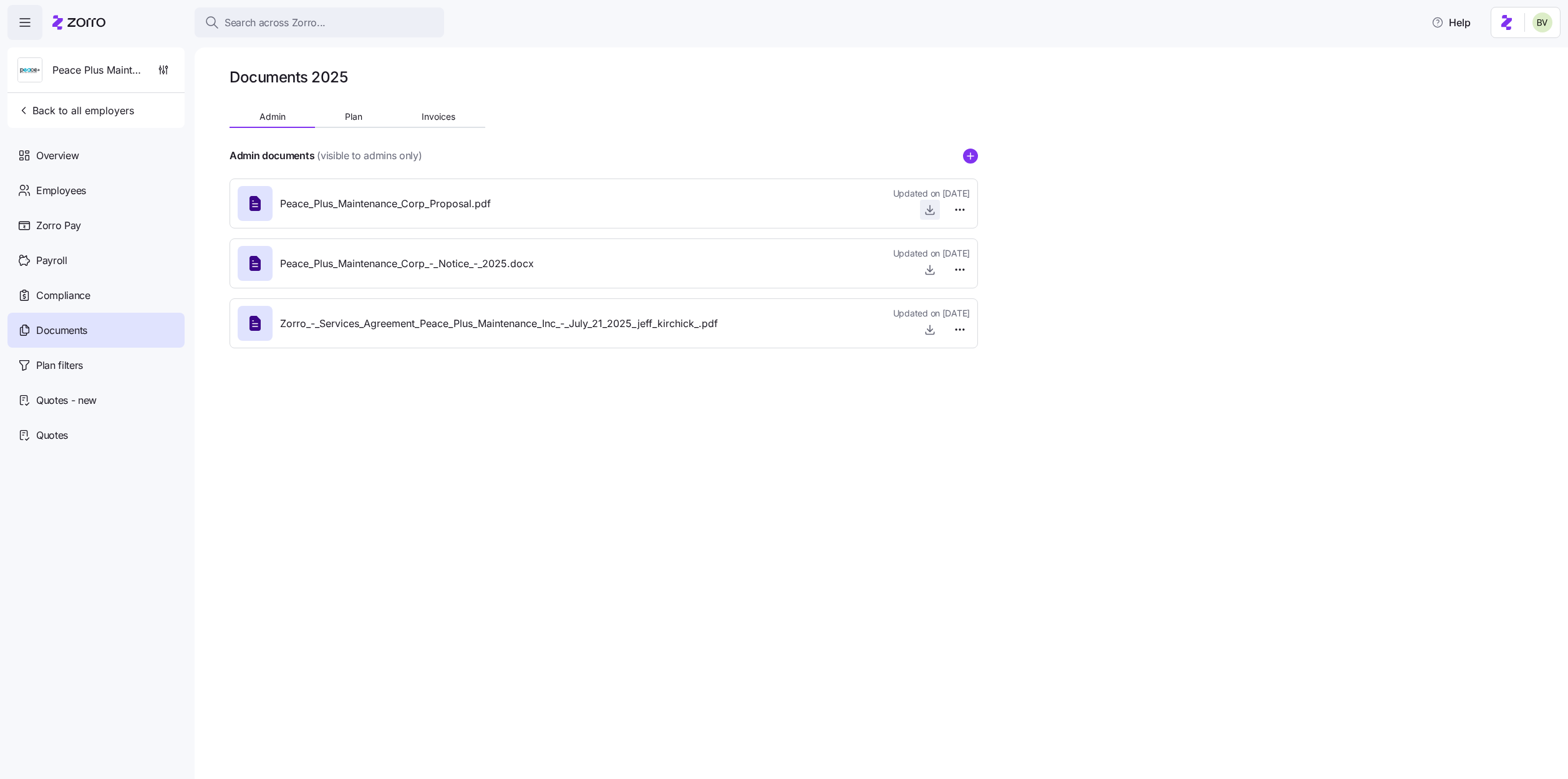
click at [934, 211] on icon "button" at bounding box center [931, 210] width 12 height 12
